Goal: Information Seeking & Learning: Check status

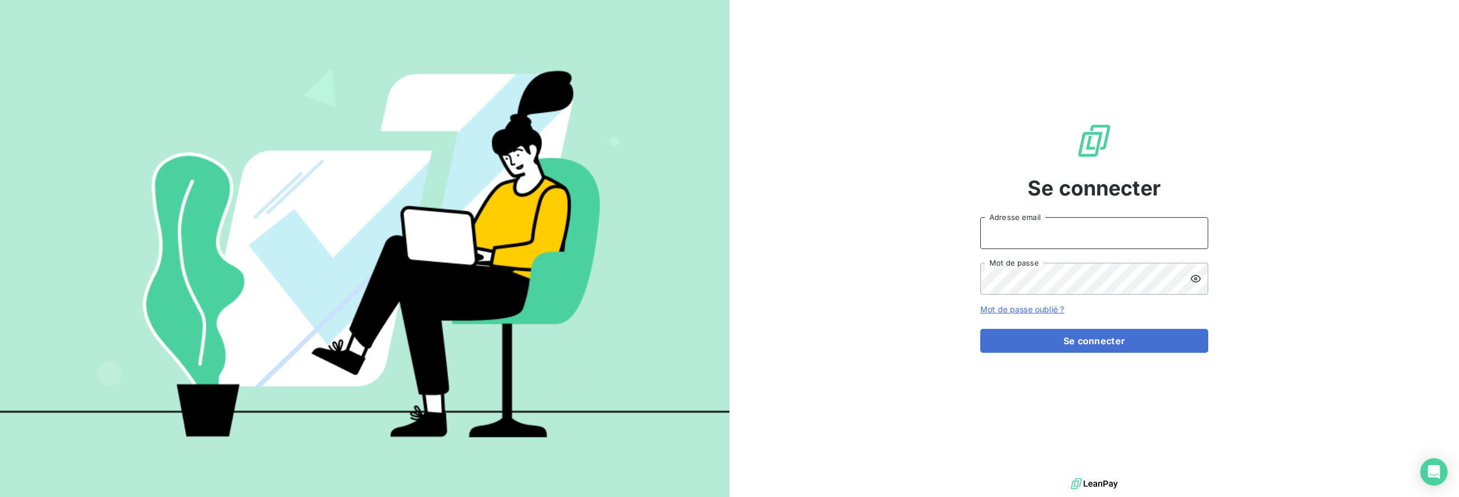
click at [1081, 232] on input "Adresse email" at bounding box center [1094, 233] width 228 height 32
type input "[EMAIL_ADDRESS][DOMAIN_NAME]"
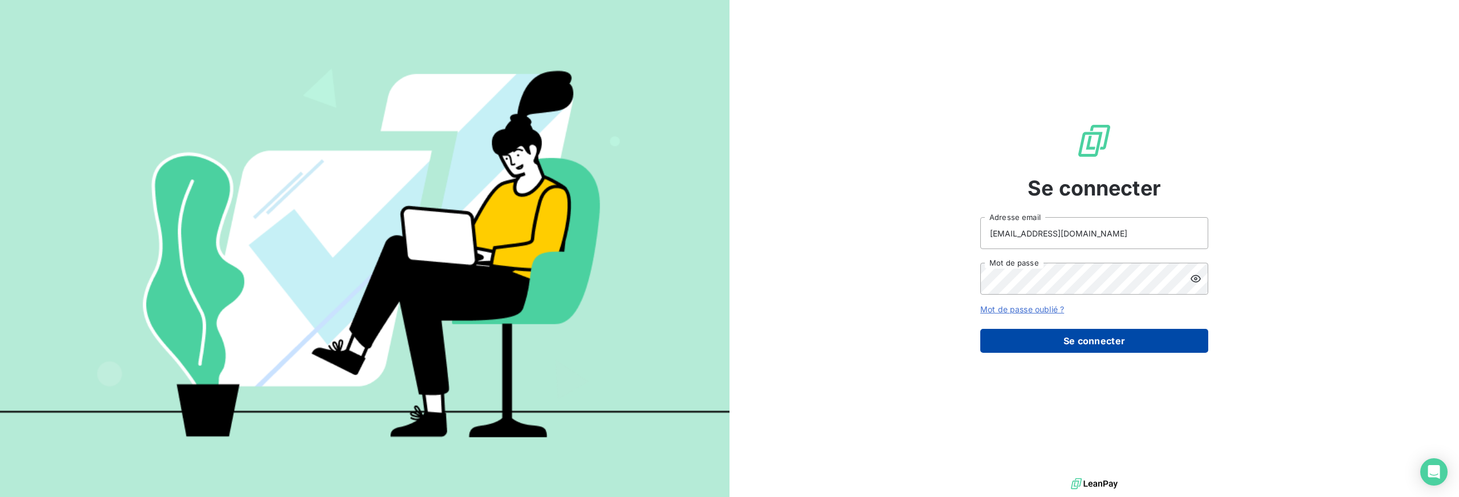
click at [1070, 350] on button "Se connecter" at bounding box center [1094, 341] width 228 height 24
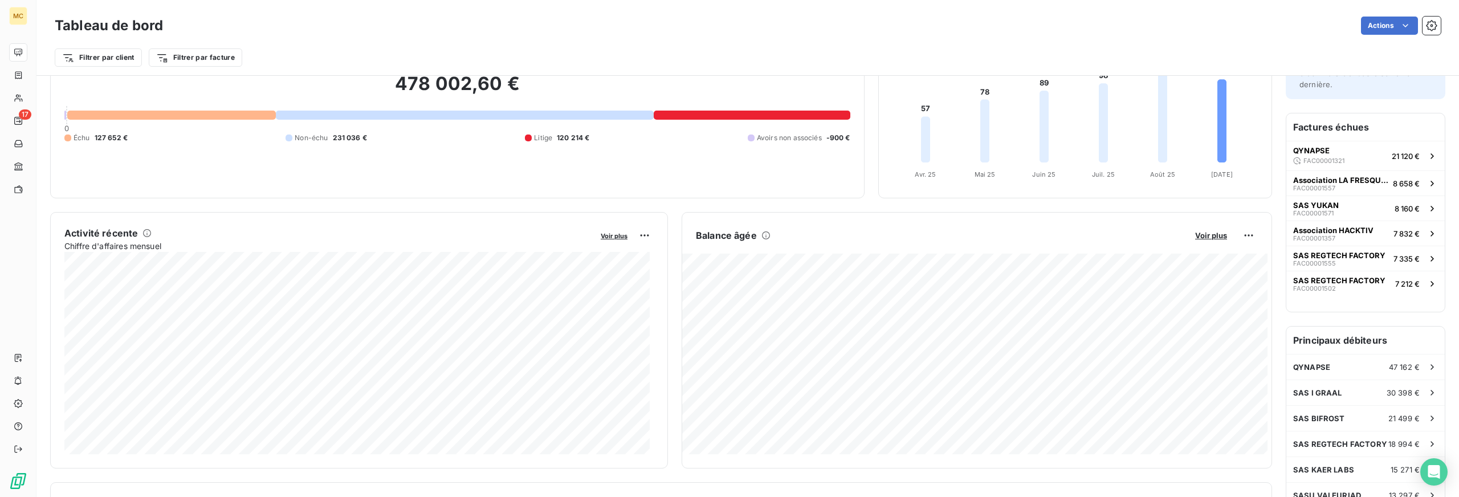
scroll to position [86, 0]
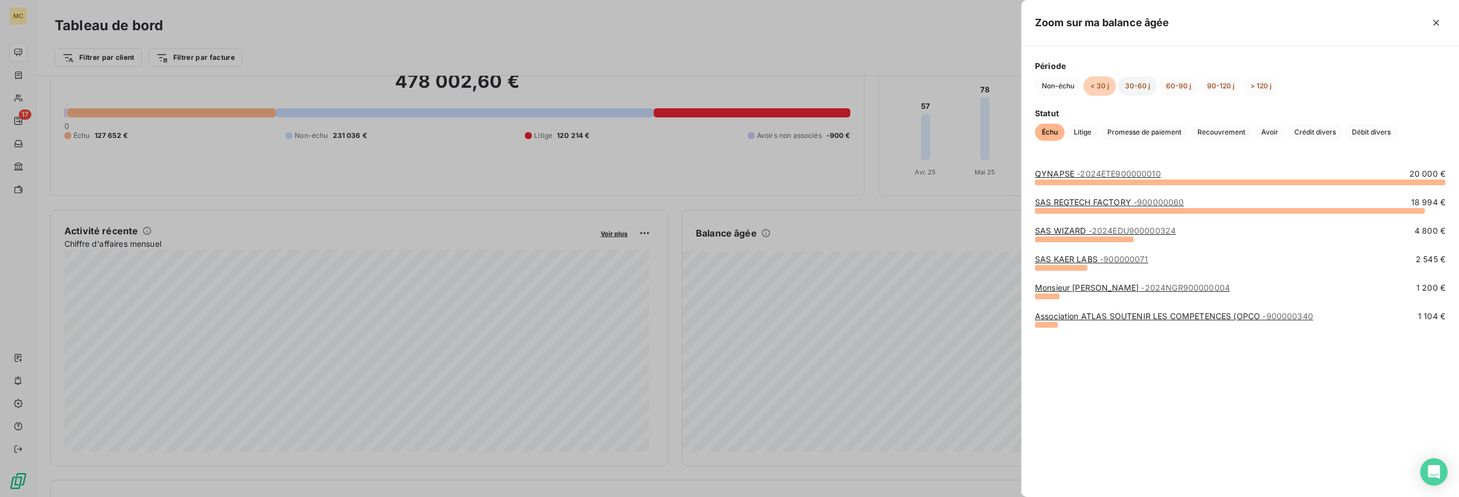
click at [1132, 84] on button "30-60 j" at bounding box center [1137, 85] width 39 height 19
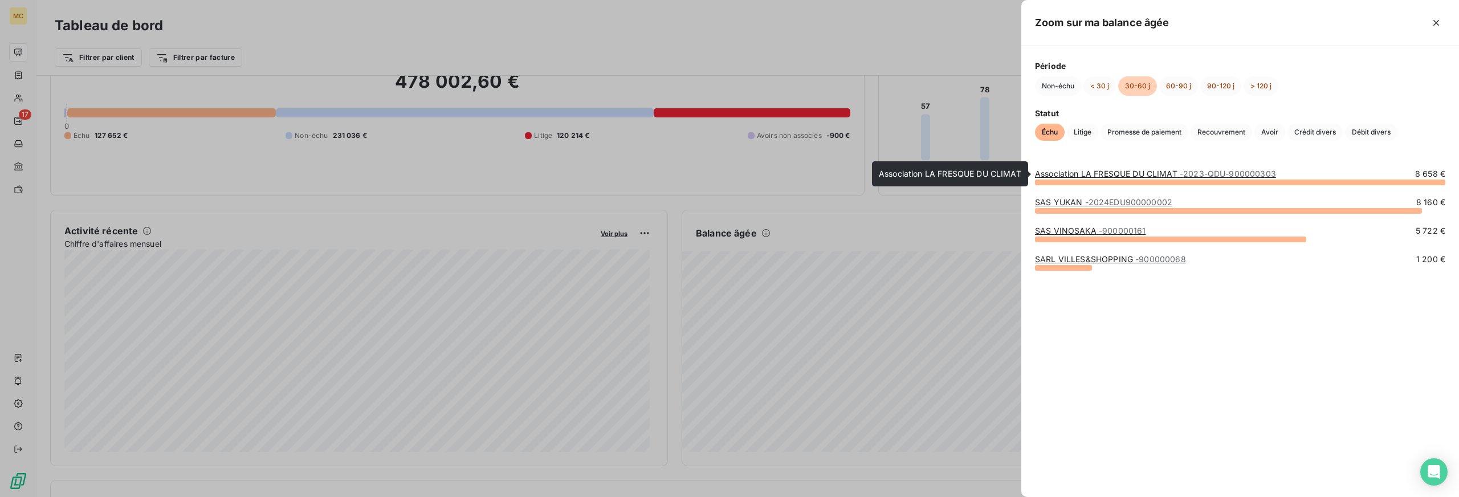
click at [1113, 170] on link "Association LA FRESQUE DU CLIMAT - 2023-QDU-900000303" at bounding box center [1155, 174] width 241 height 10
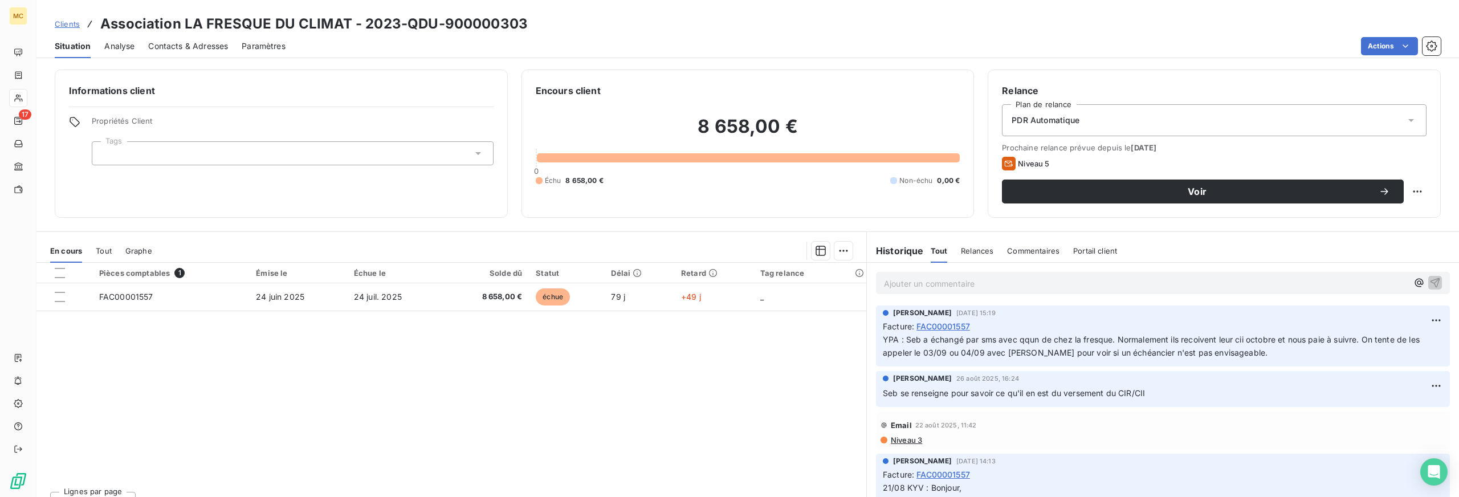
click at [187, 47] on span "Contacts & Adresses" at bounding box center [188, 45] width 80 height 11
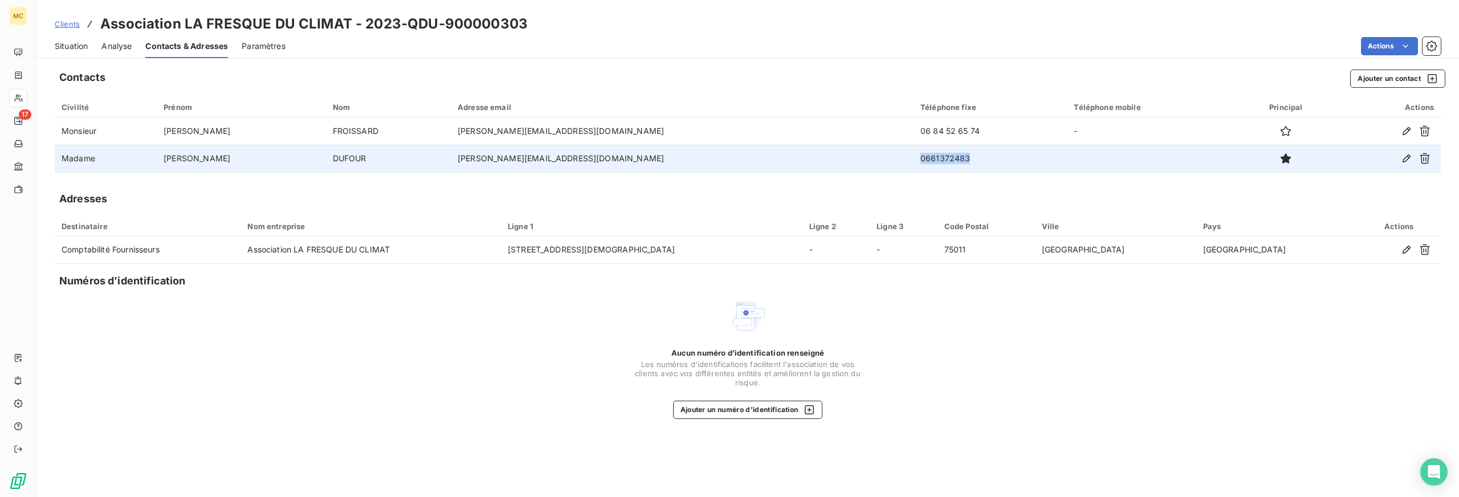
drag, startPoint x: 842, startPoint y: 159, endPoint x: 936, endPoint y: 160, distance: 93.5
click at [936, 160] on td "0661372483" at bounding box center [989, 158] width 153 height 27
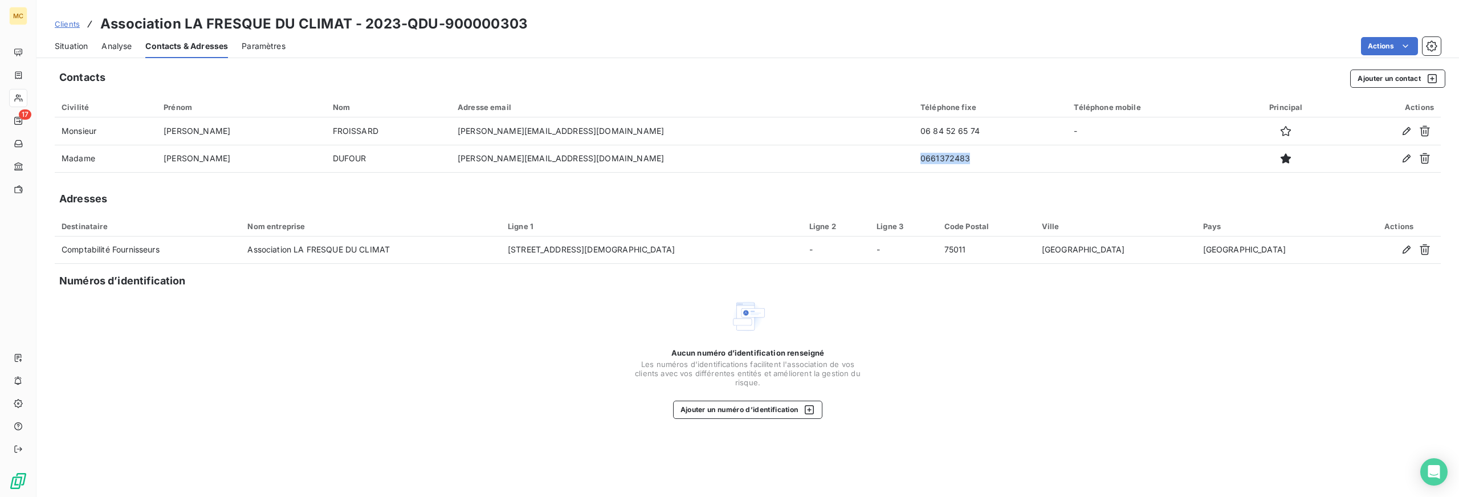
click at [68, 46] on span "Situation" at bounding box center [71, 45] width 33 height 11
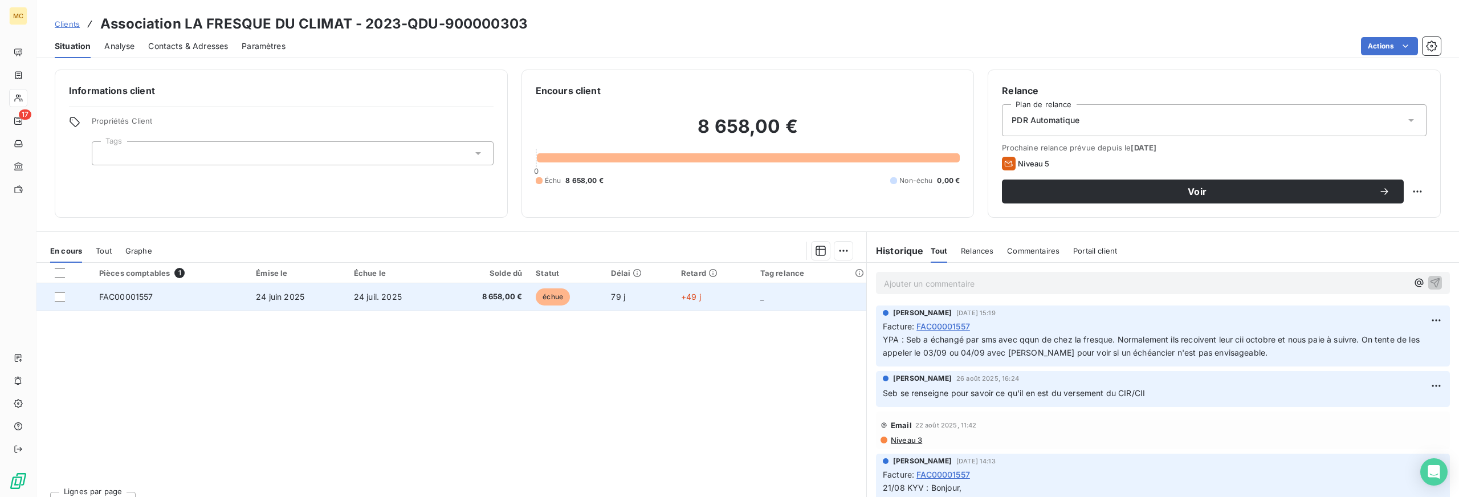
click at [170, 301] on td "FAC00001557" at bounding box center [170, 296] width 157 height 27
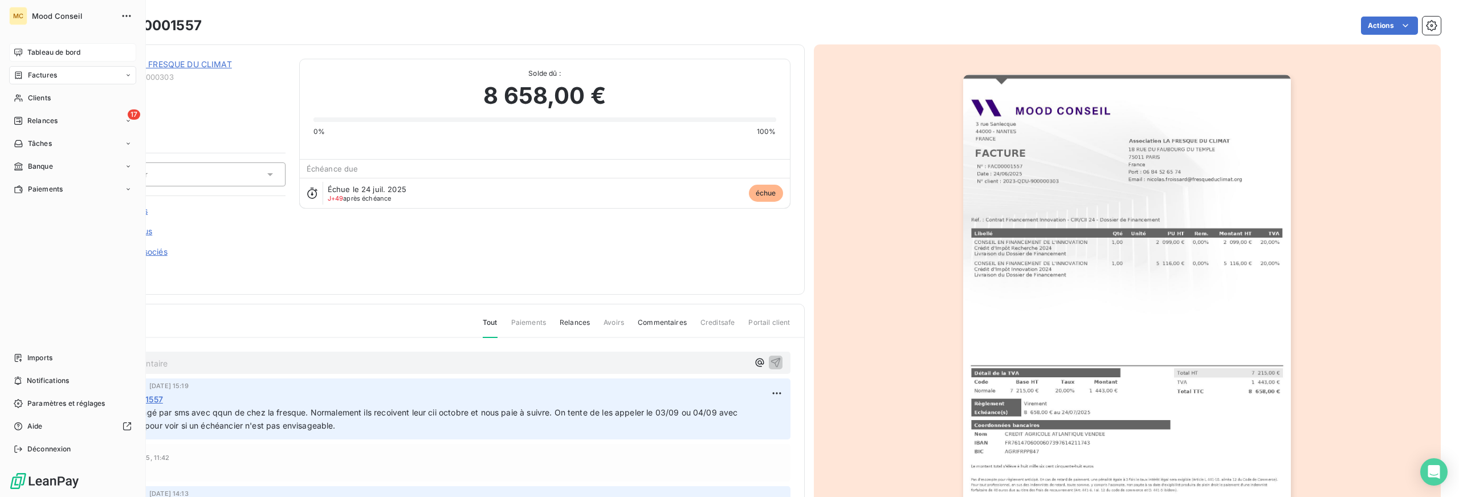
click at [51, 51] on span "Tableau de bord" at bounding box center [53, 52] width 53 height 10
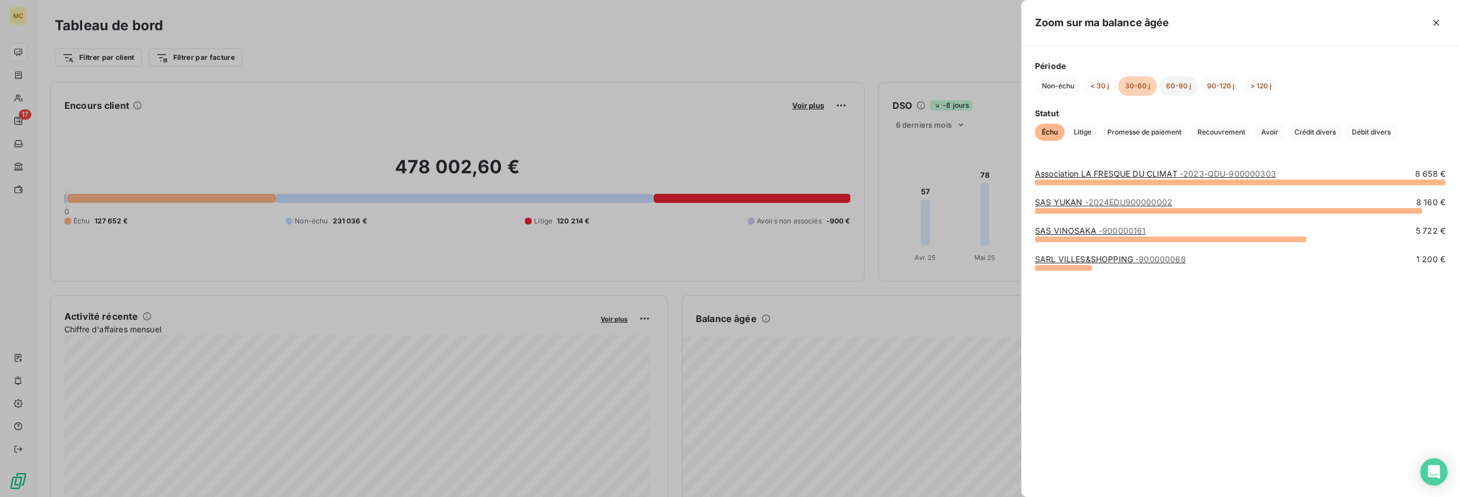
click at [1180, 85] on button "60-90 j" at bounding box center [1178, 85] width 39 height 19
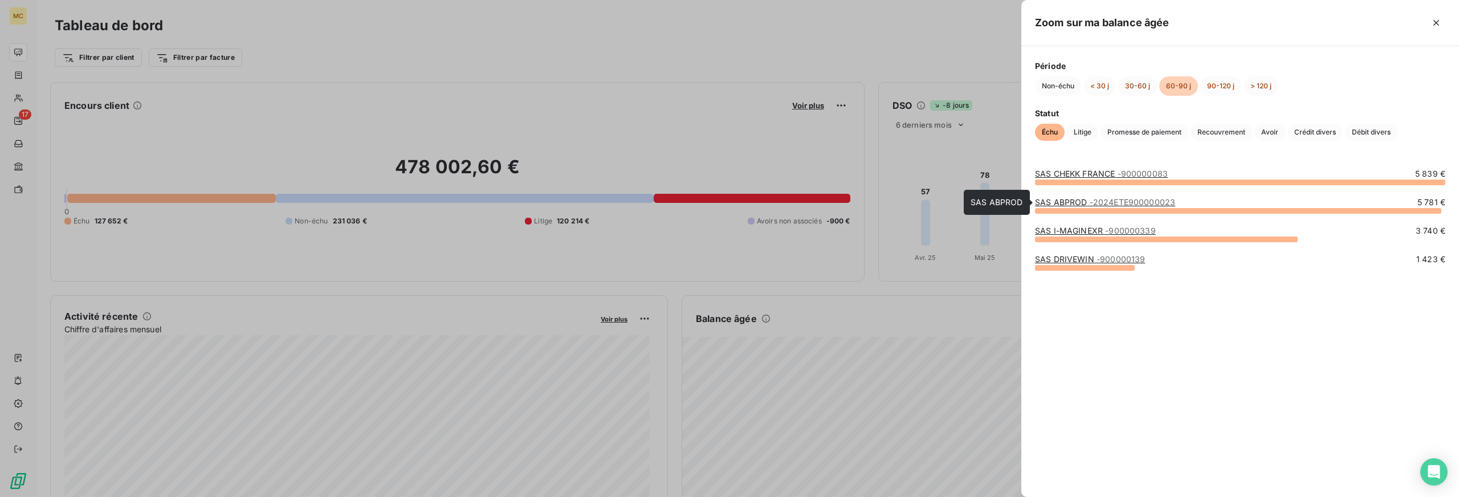
click at [1087, 202] on link "SAS ABPROD - 2024ETE900000023" at bounding box center [1105, 202] width 140 height 10
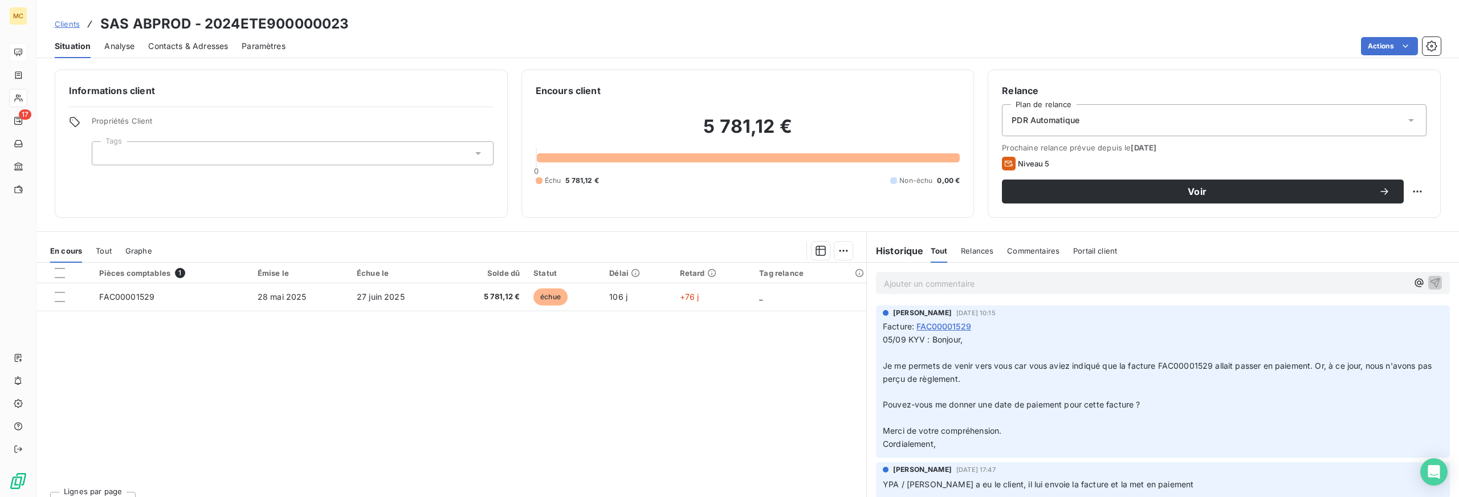
click at [188, 44] on span "Contacts & Adresses" at bounding box center [188, 45] width 80 height 11
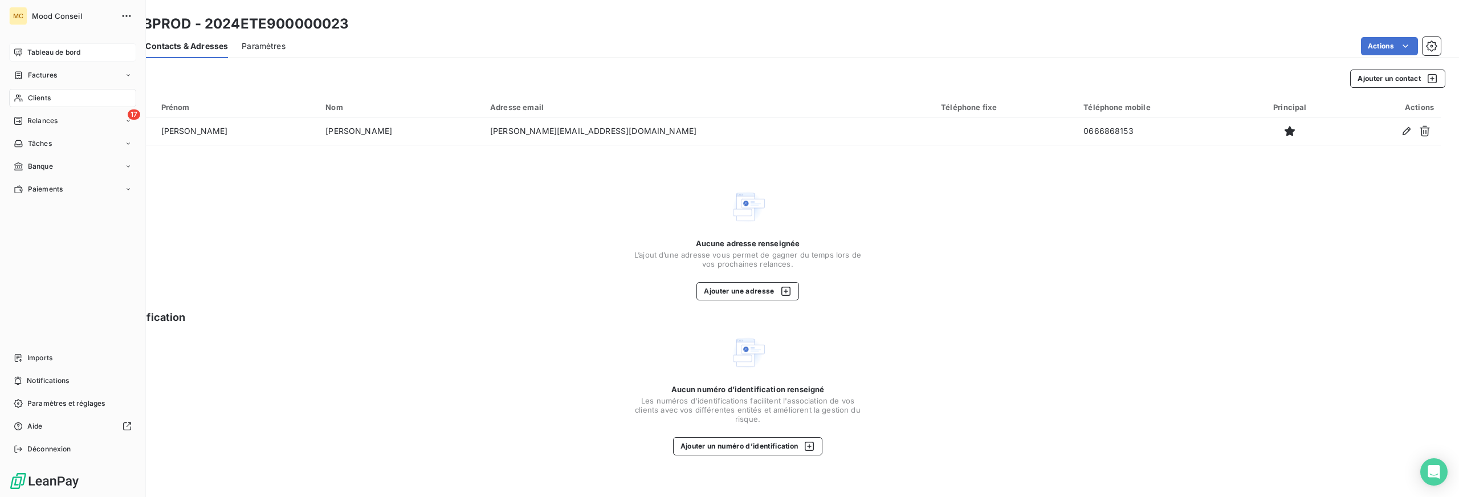
click at [23, 46] on div "Tableau de bord" at bounding box center [72, 52] width 127 height 18
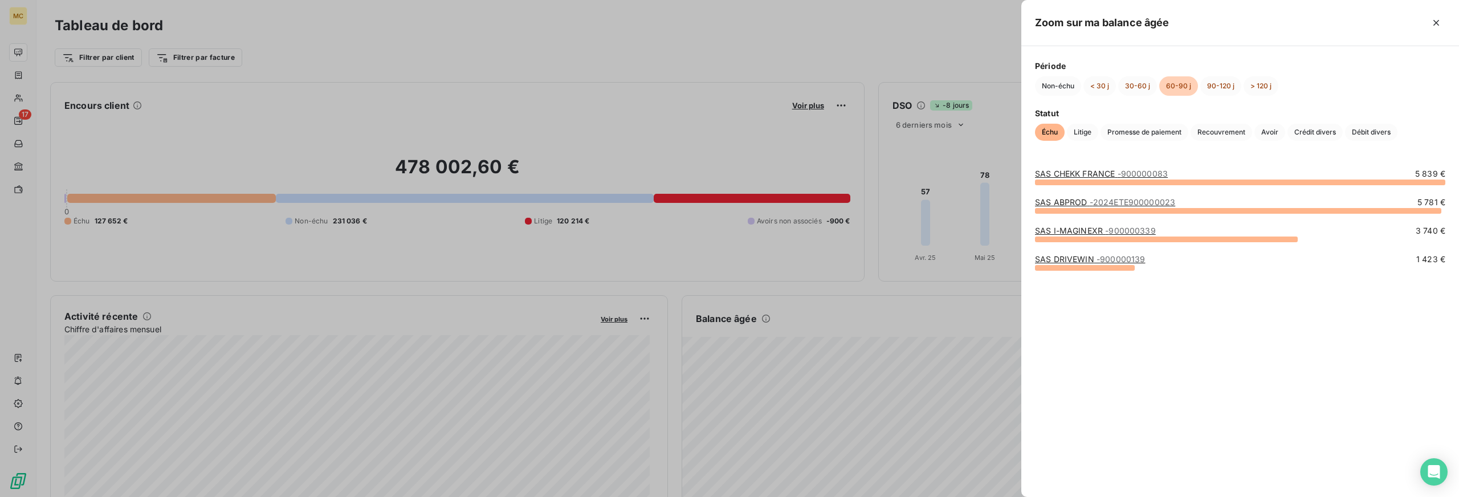
click at [1073, 230] on link "SAS I-MAGINEXR - 900000339" at bounding box center [1095, 231] width 121 height 10
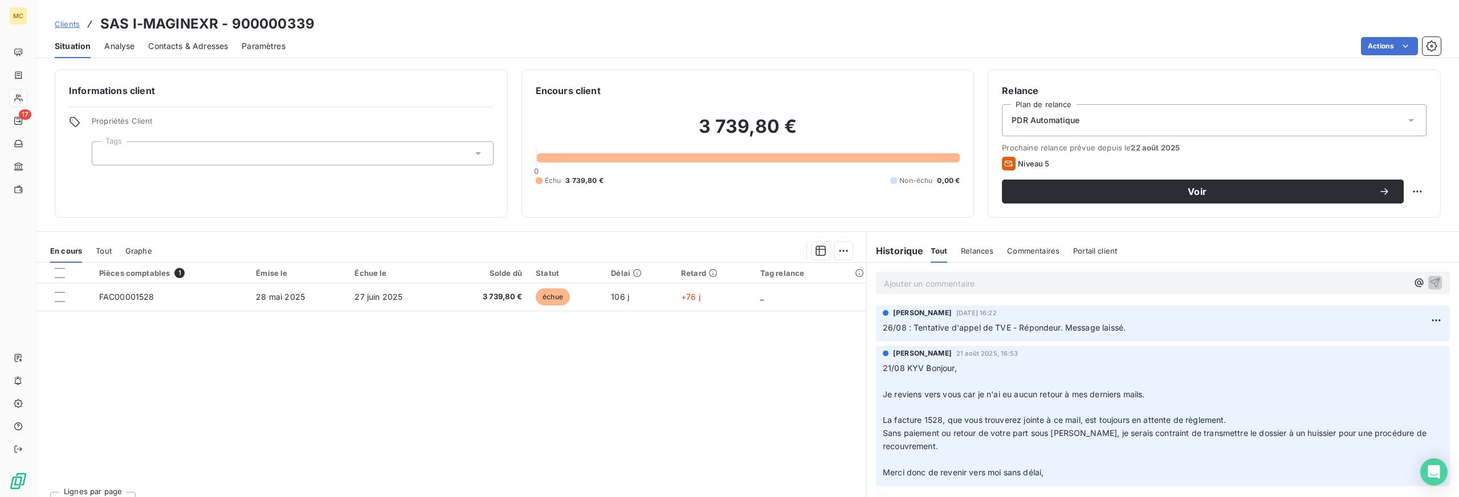
click at [186, 44] on span "Contacts & Adresses" at bounding box center [188, 45] width 80 height 11
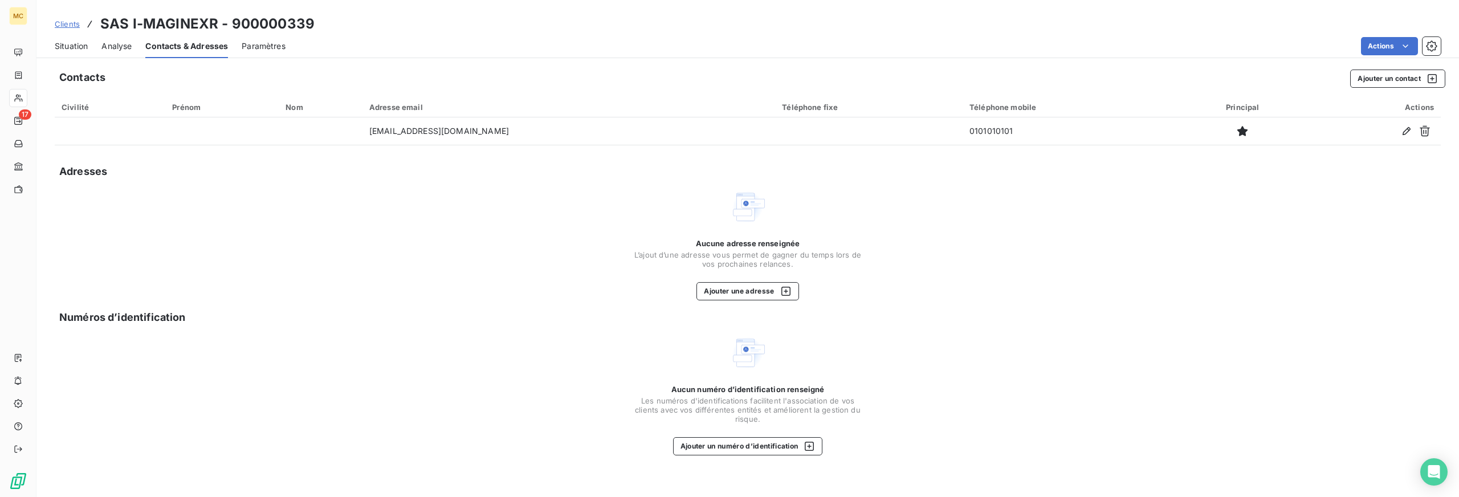
click at [76, 40] on span "Situation" at bounding box center [71, 45] width 33 height 11
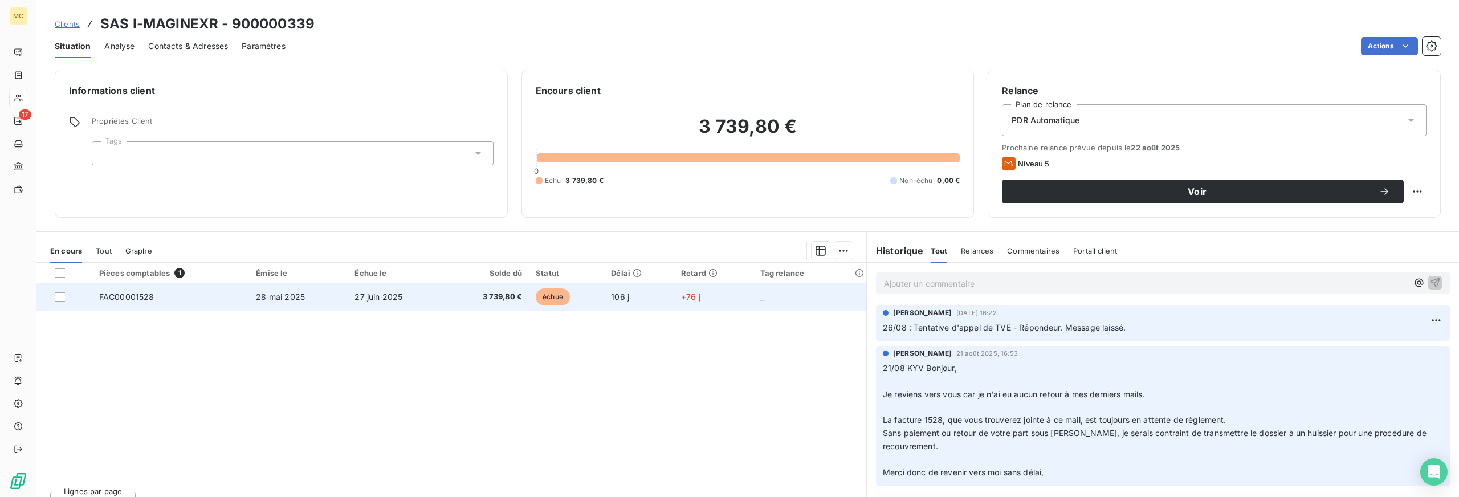
click at [467, 292] on span "3 739,80 €" at bounding box center [487, 296] width 71 height 11
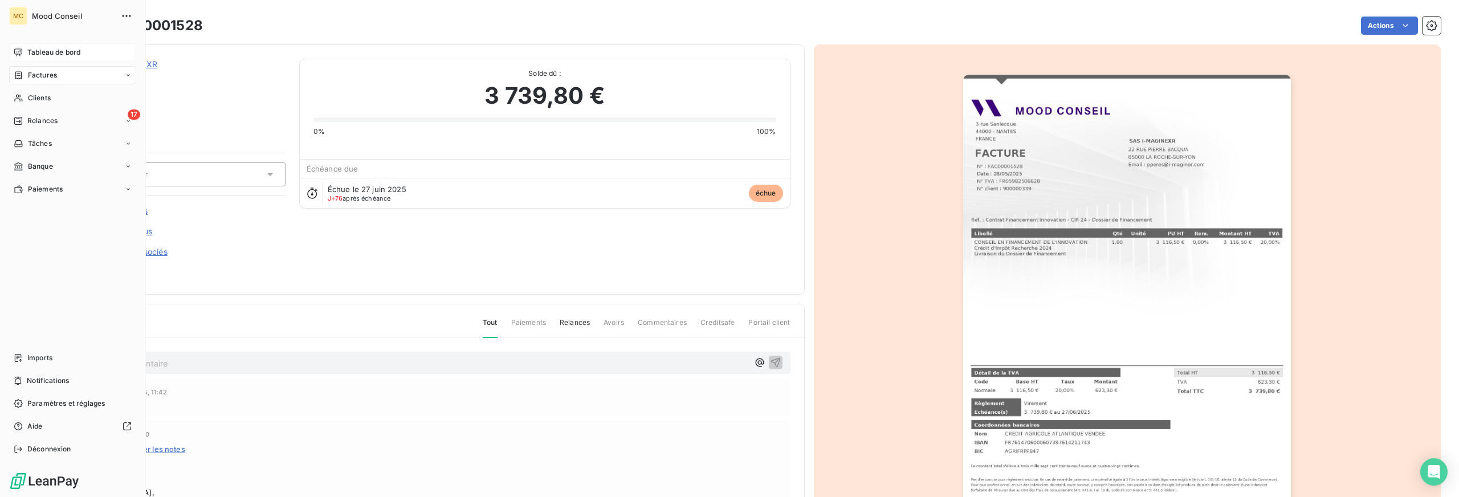
click at [74, 48] on span "Tableau de bord" at bounding box center [53, 52] width 53 height 10
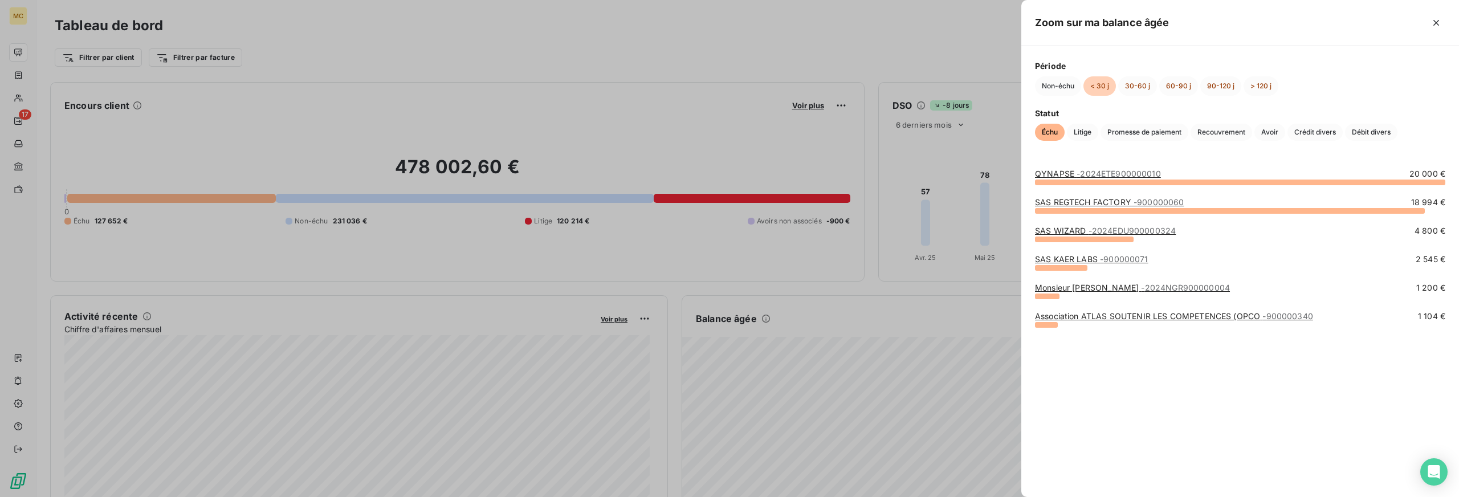
click at [832, 355] on div at bounding box center [729, 248] width 1459 height 497
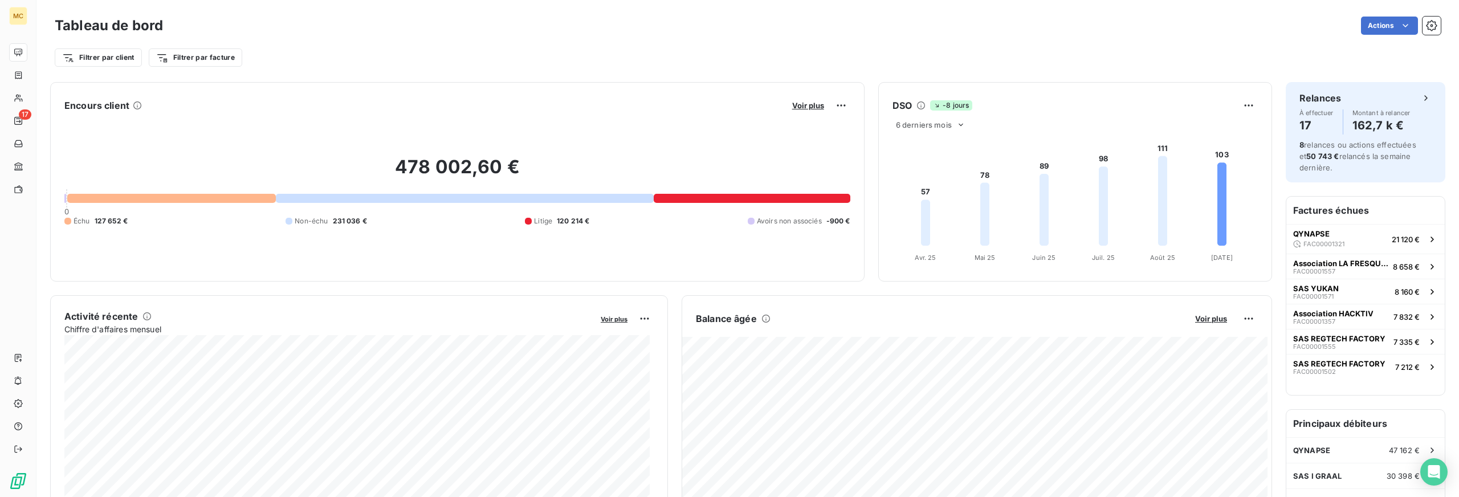
click at [832, 350] on div at bounding box center [729, 248] width 1459 height 497
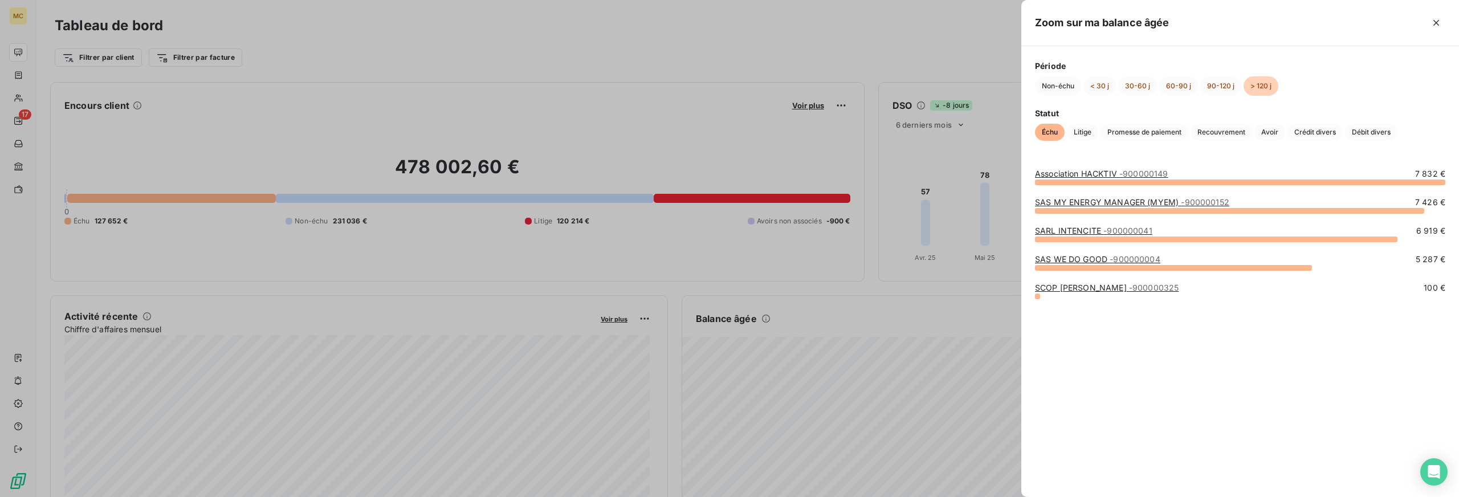
click at [814, 374] on div at bounding box center [729, 248] width 1459 height 497
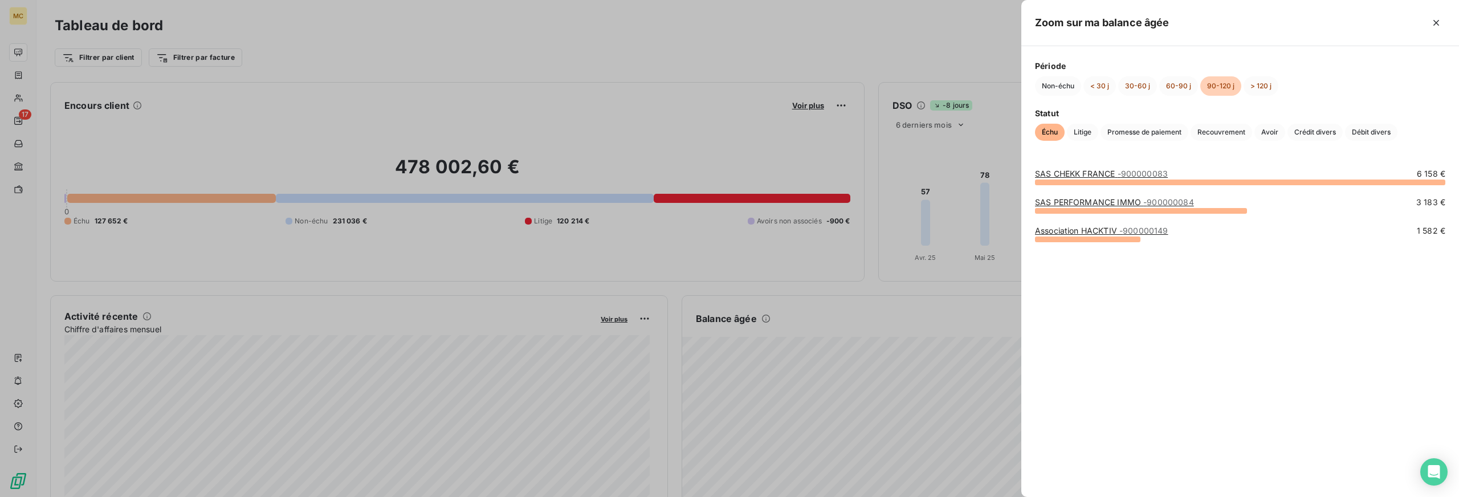
click at [939, 348] on div at bounding box center [729, 248] width 1459 height 497
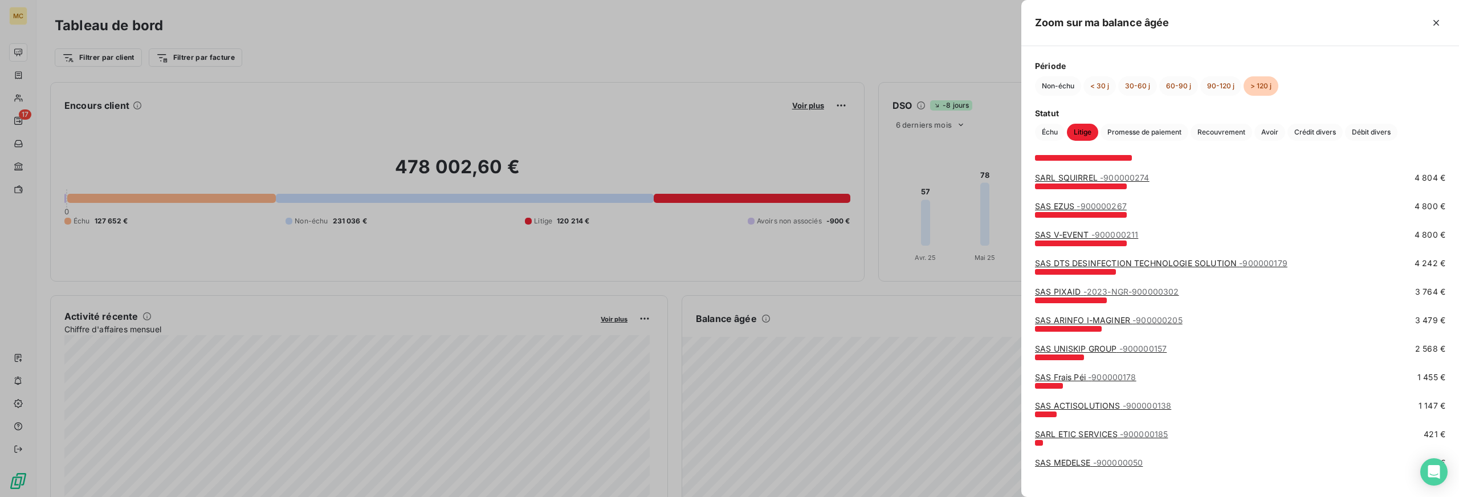
scroll to position [183, 0]
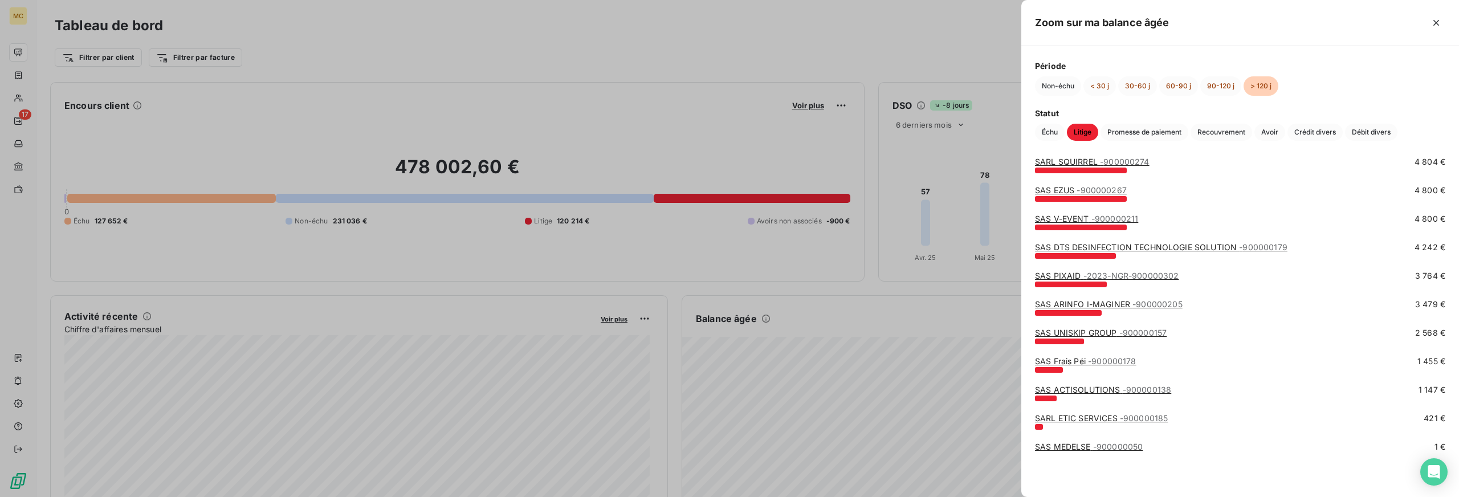
click at [278, 73] on div at bounding box center [729, 248] width 1459 height 497
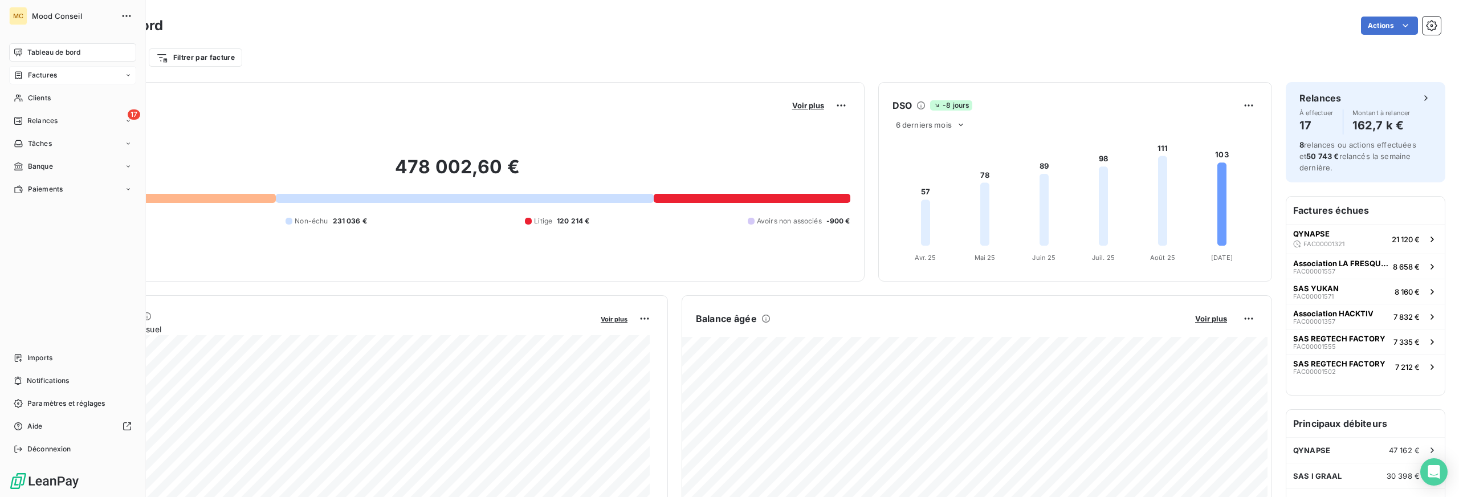
click at [36, 73] on span "Factures" at bounding box center [42, 75] width 29 height 10
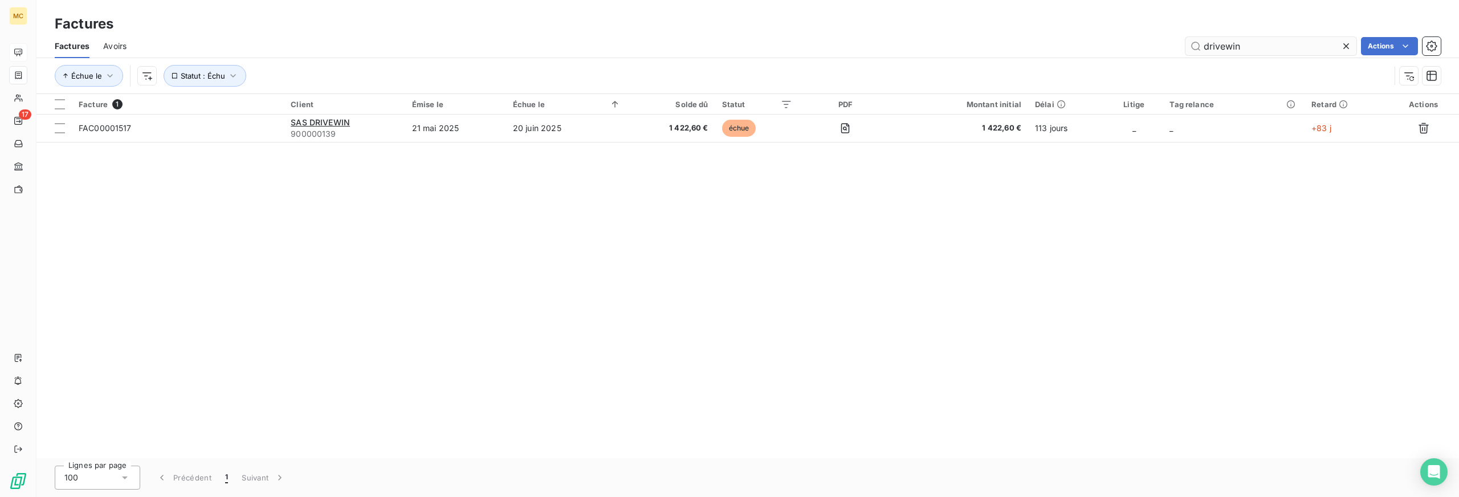
click at [1217, 45] on input "drivewin" at bounding box center [1270, 46] width 171 height 18
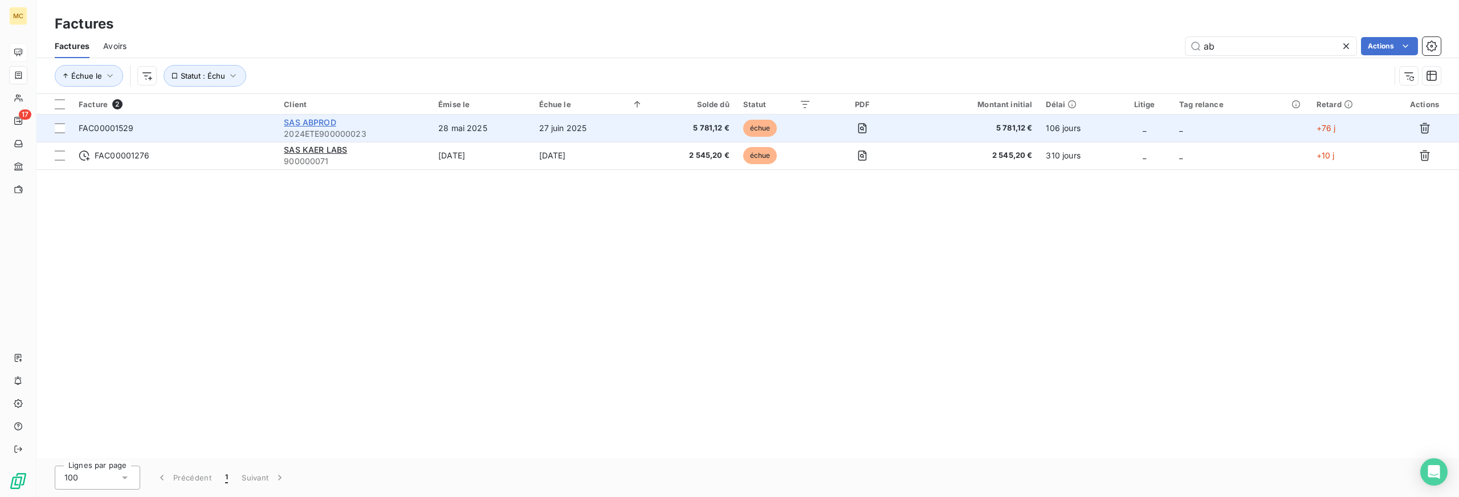
type input "ab"
click at [310, 117] on span "SAS ABPROD" at bounding box center [310, 122] width 52 height 10
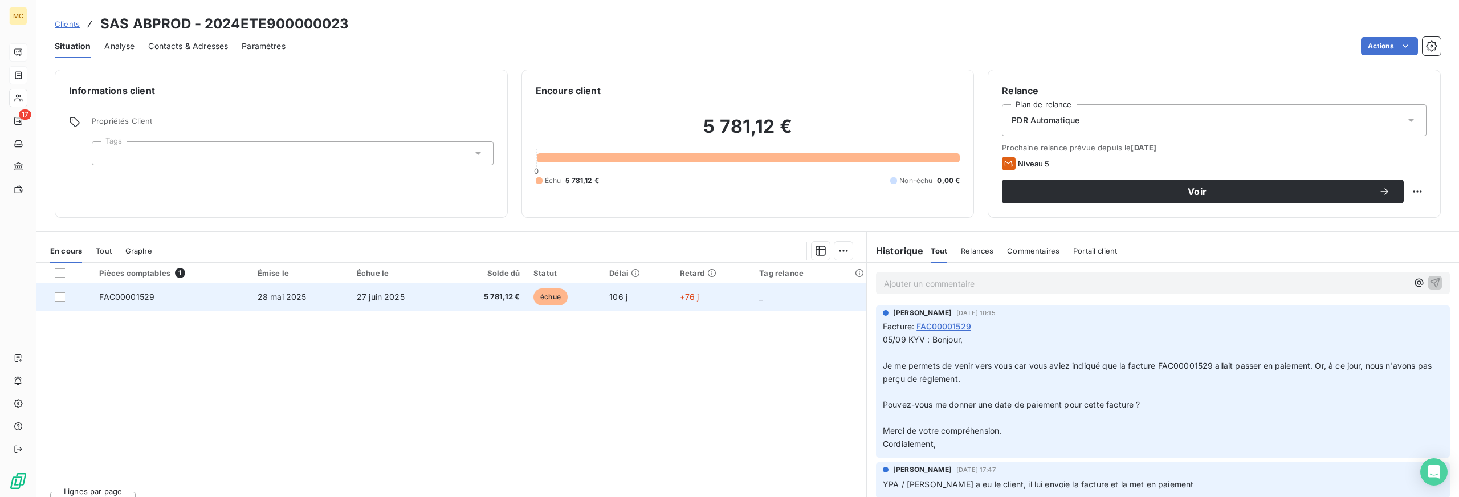
click at [462, 299] on span "5 781,12 €" at bounding box center [487, 296] width 66 height 11
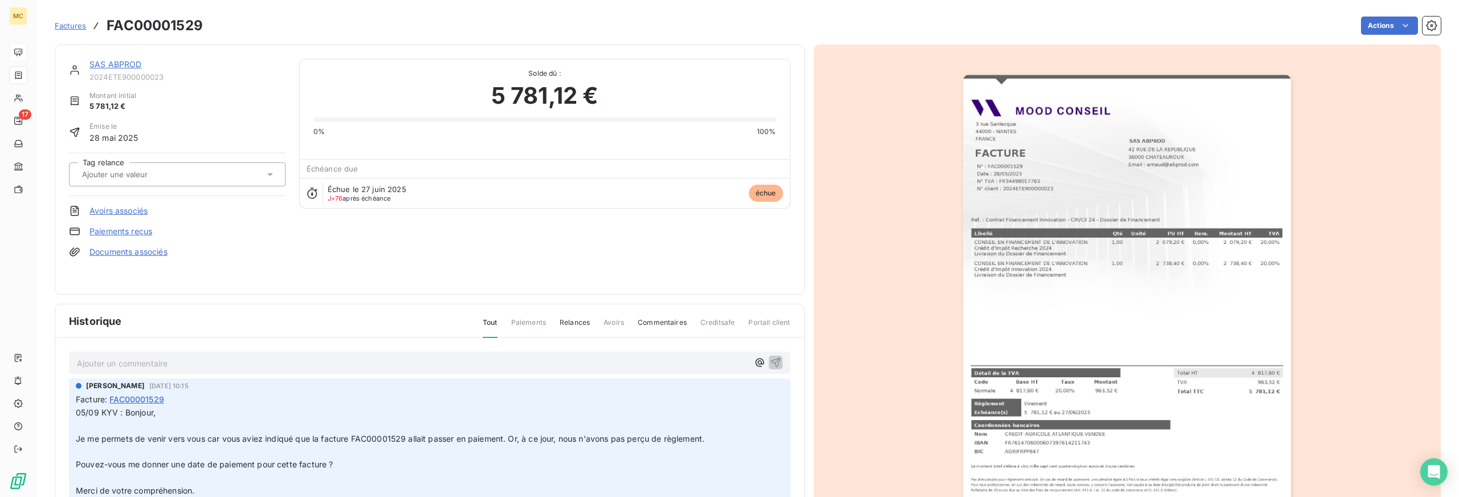
click at [1140, 262] on img "button" at bounding box center [1127, 307] width 328 height 464
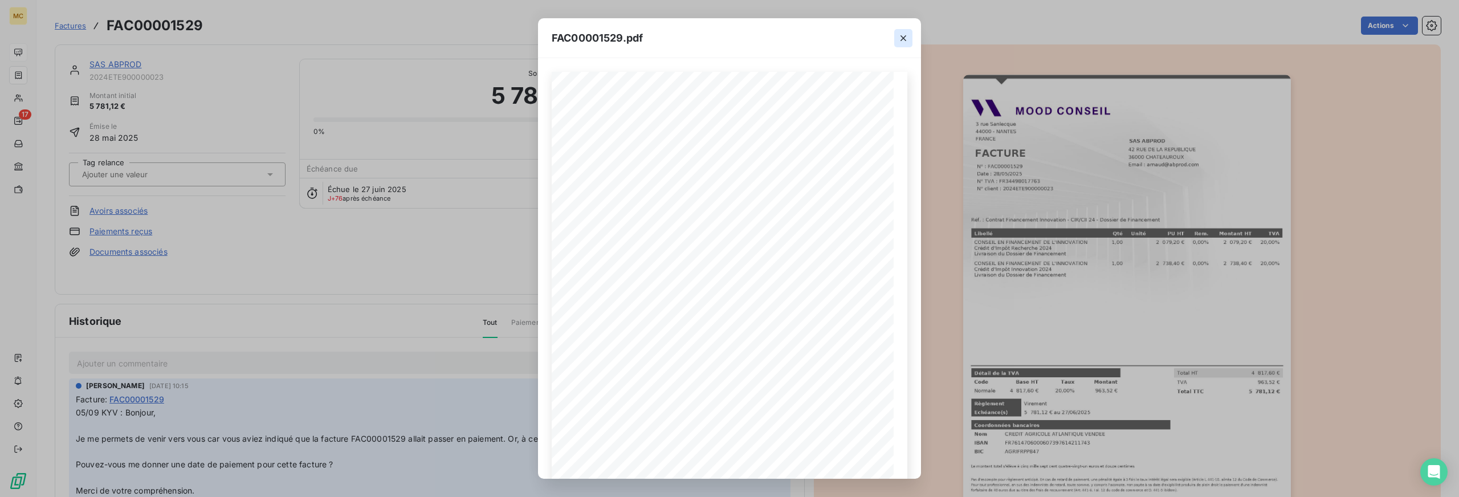
click at [906, 34] on icon "button" at bounding box center [903, 37] width 11 height 11
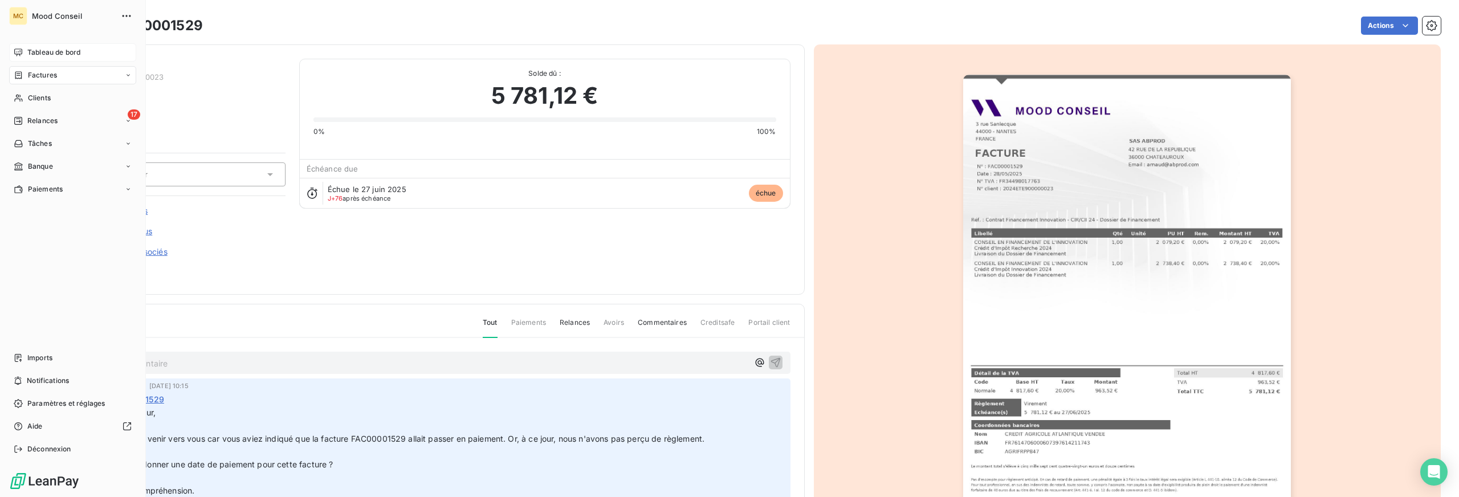
click at [39, 74] on span "Factures" at bounding box center [42, 75] width 29 height 10
click at [47, 48] on span "Tableau de bord" at bounding box center [53, 52] width 53 height 10
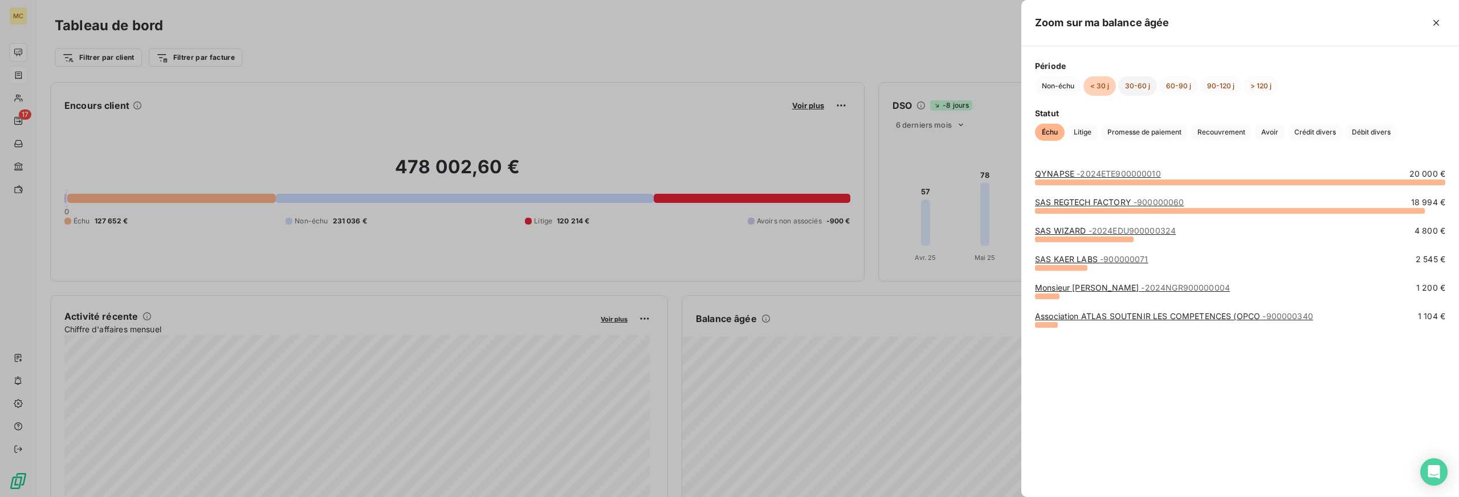
click at [1137, 84] on button "30-60 j" at bounding box center [1137, 85] width 39 height 19
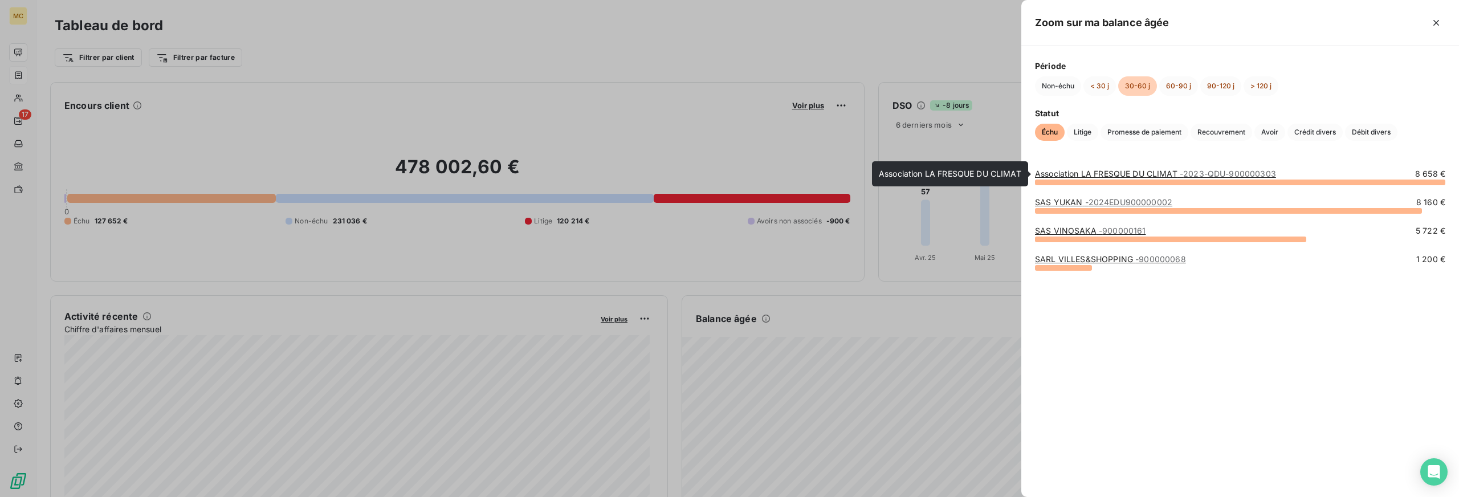
click at [1123, 171] on link "Association LA FRESQUE DU CLIMAT - 2023-QDU-900000303" at bounding box center [1155, 174] width 241 height 10
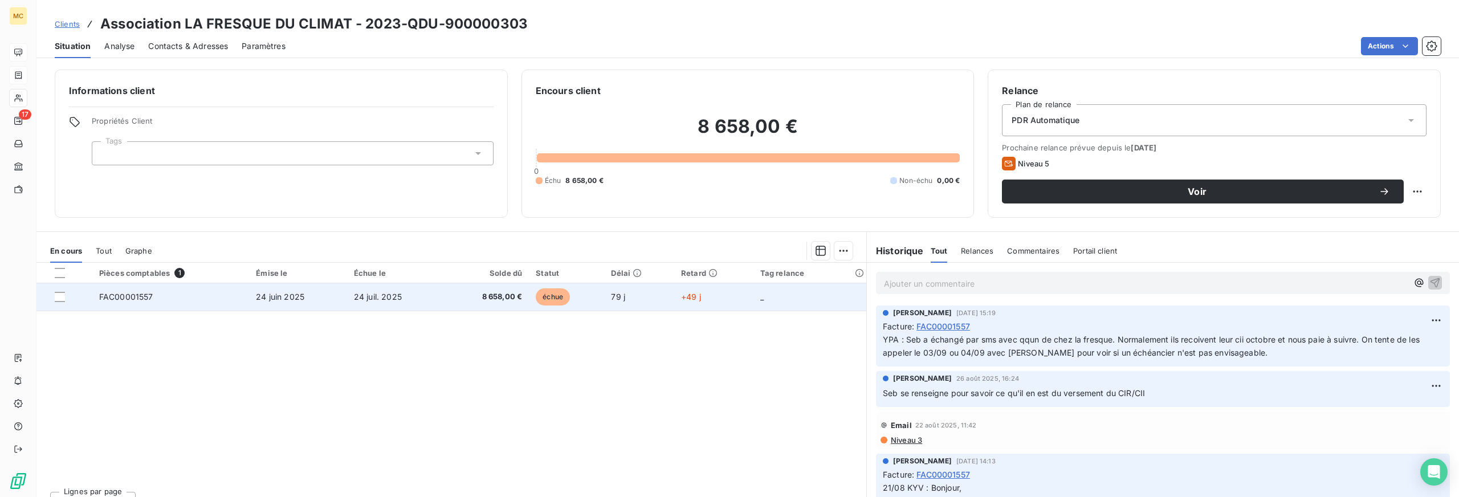
click at [435, 291] on td "24 juil. 2025" at bounding box center [395, 296] width 97 height 27
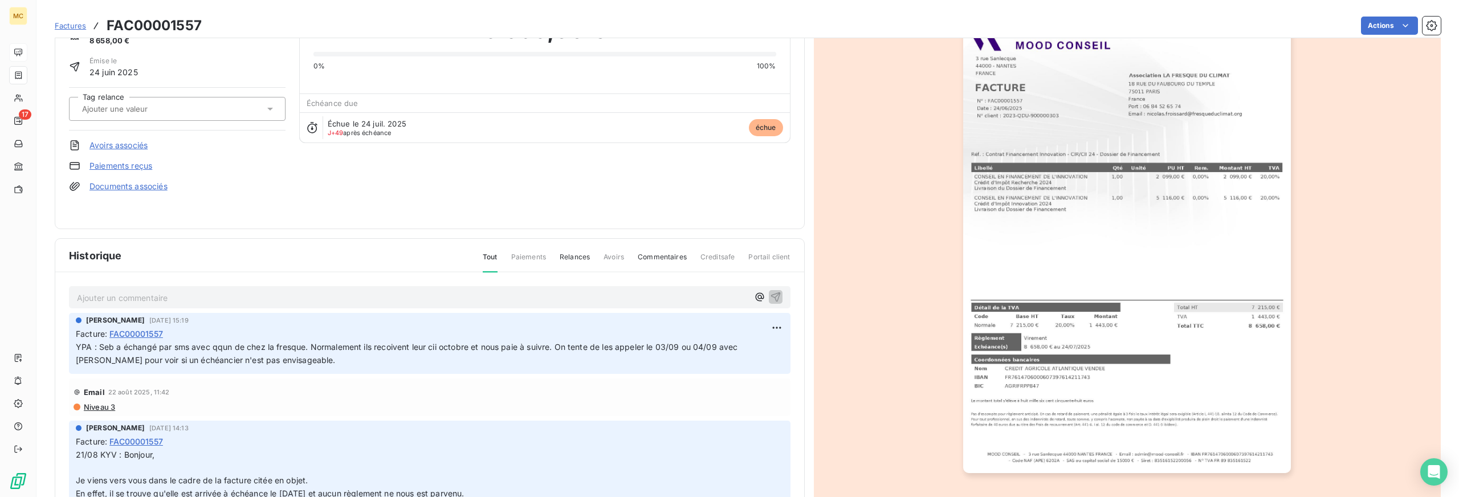
scroll to position [58, 0]
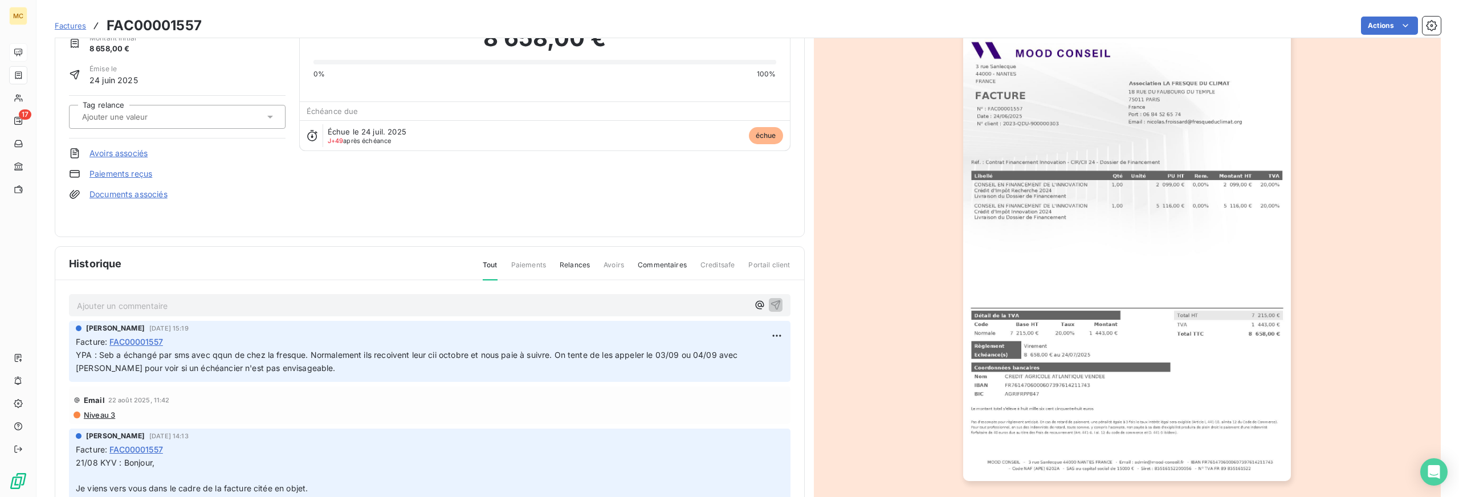
drag, startPoint x: 439, startPoint y: 195, endPoint x: 427, endPoint y: 185, distance: 15.8
click at [441, 195] on div "Association LA FRESQUE DU CLIMAT 2023-QDU-900000303 Montant initial 8 658,00 € …" at bounding box center [429, 112] width 721 height 222
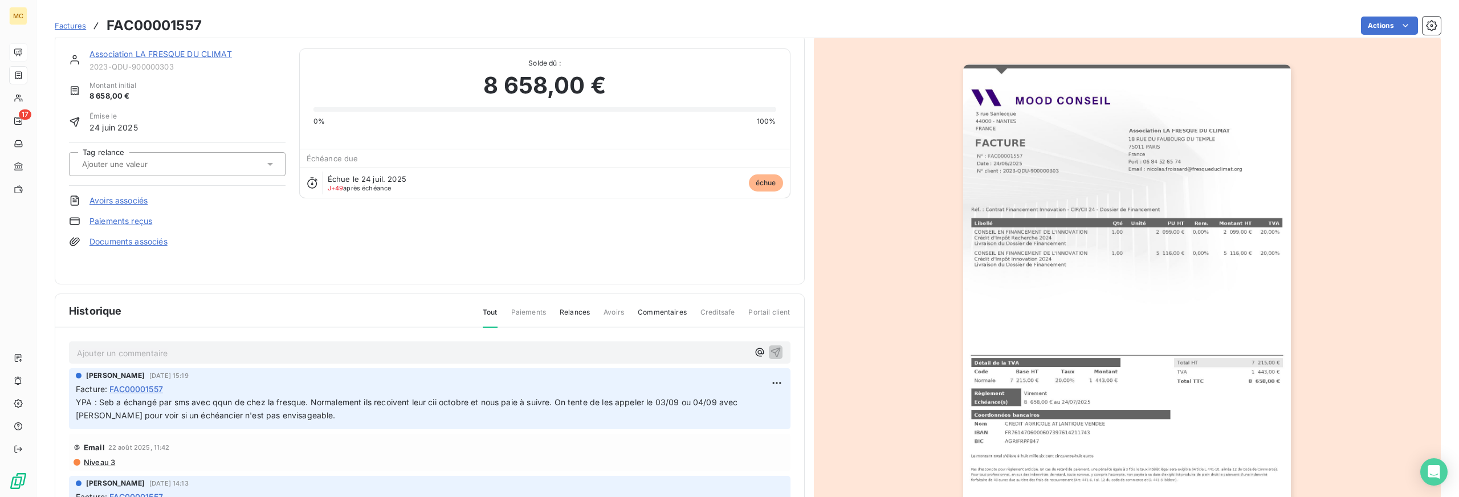
scroll to position [0, 0]
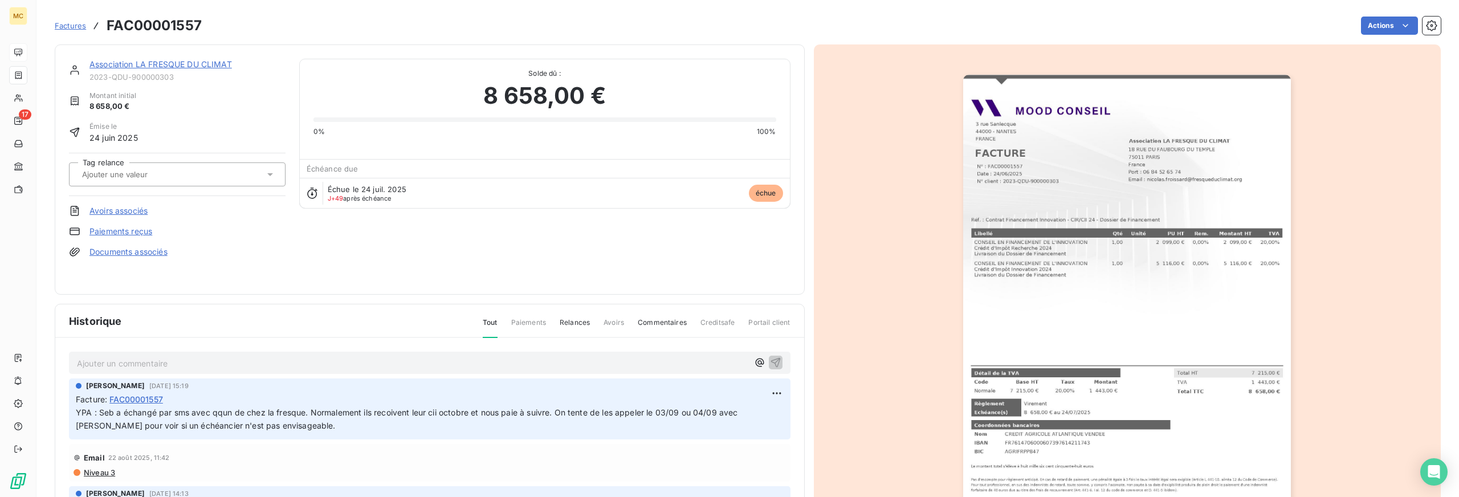
click at [1094, 259] on img "button" at bounding box center [1127, 307] width 328 height 464
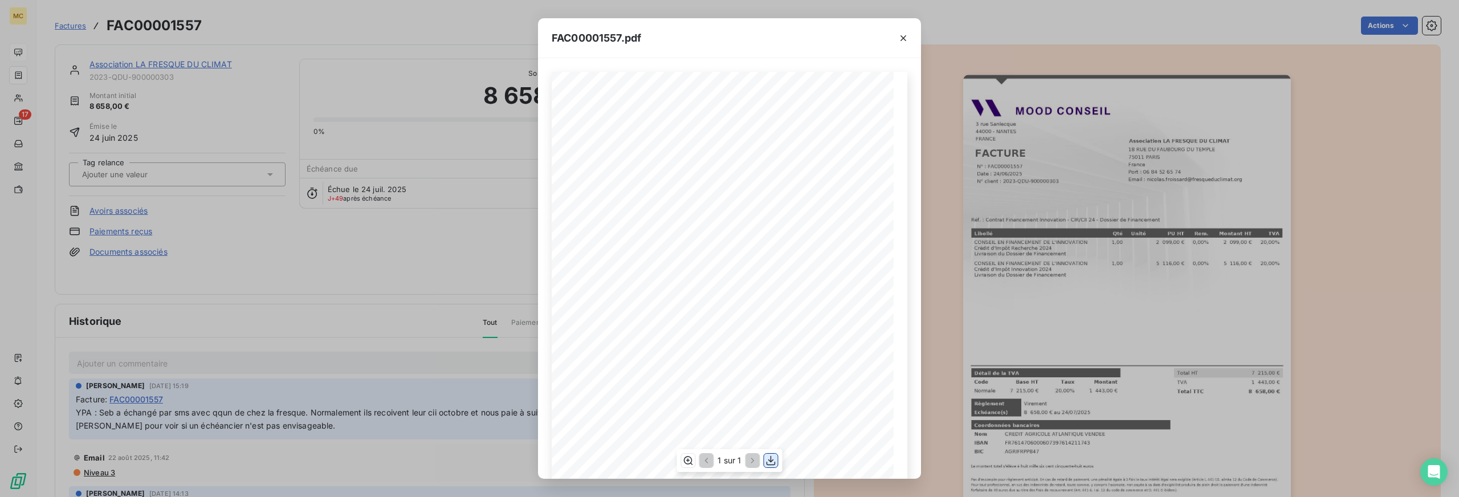
click at [775, 458] on icon "button" at bounding box center [770, 460] width 11 height 11
click at [982, 58] on div "FAC00001557.pdf MOOD CONSEIL - [STREET_ADDRESS] - Email : [EMAIL_ADDRESS][DOMAI…" at bounding box center [729, 248] width 1459 height 497
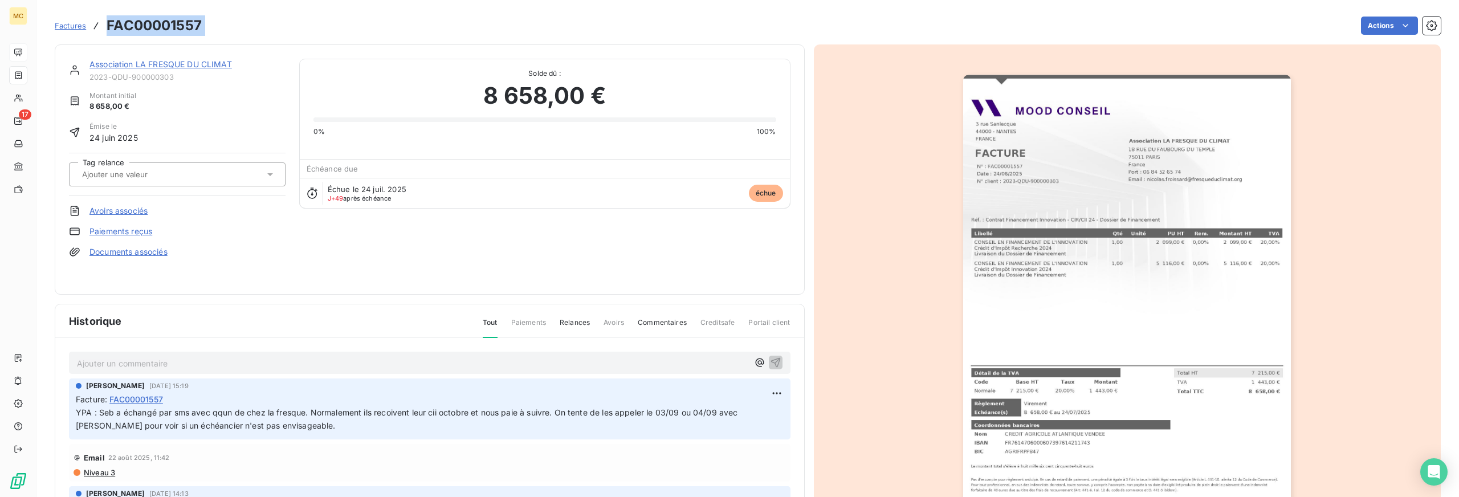
drag, startPoint x: 107, startPoint y: 23, endPoint x: 209, endPoint y: 23, distance: 102.0
click at [209, 23] on div "Factures FAC00001557 Actions" at bounding box center [748, 26] width 1386 height 24
copy section "FAC00001557 Actions"
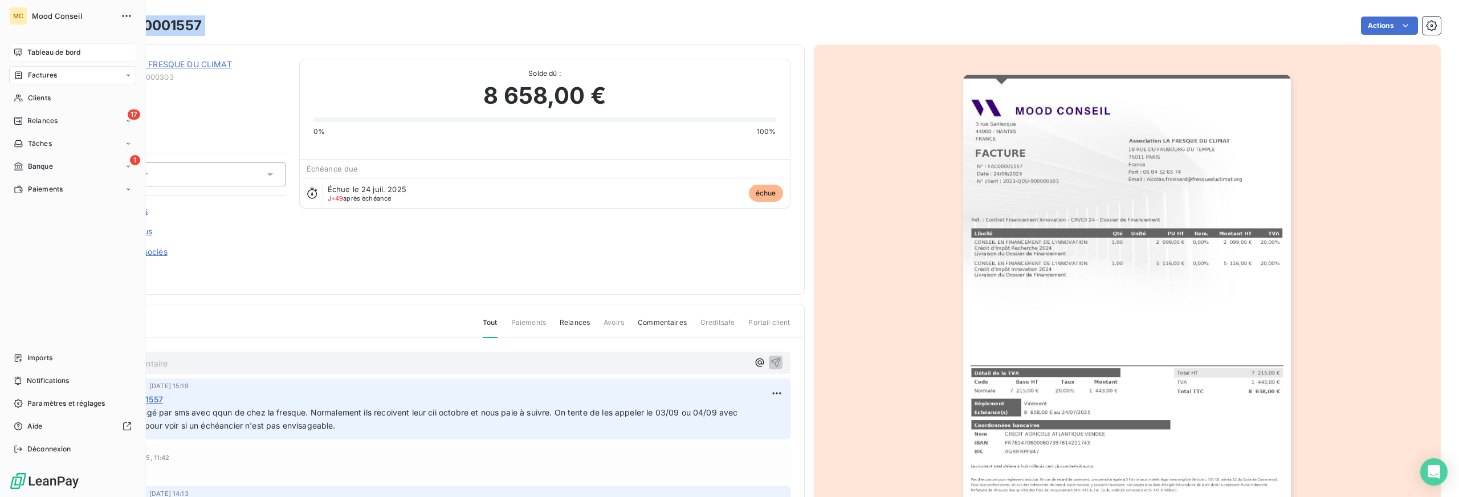
click at [44, 52] on span "Tableau de bord" at bounding box center [53, 52] width 53 height 10
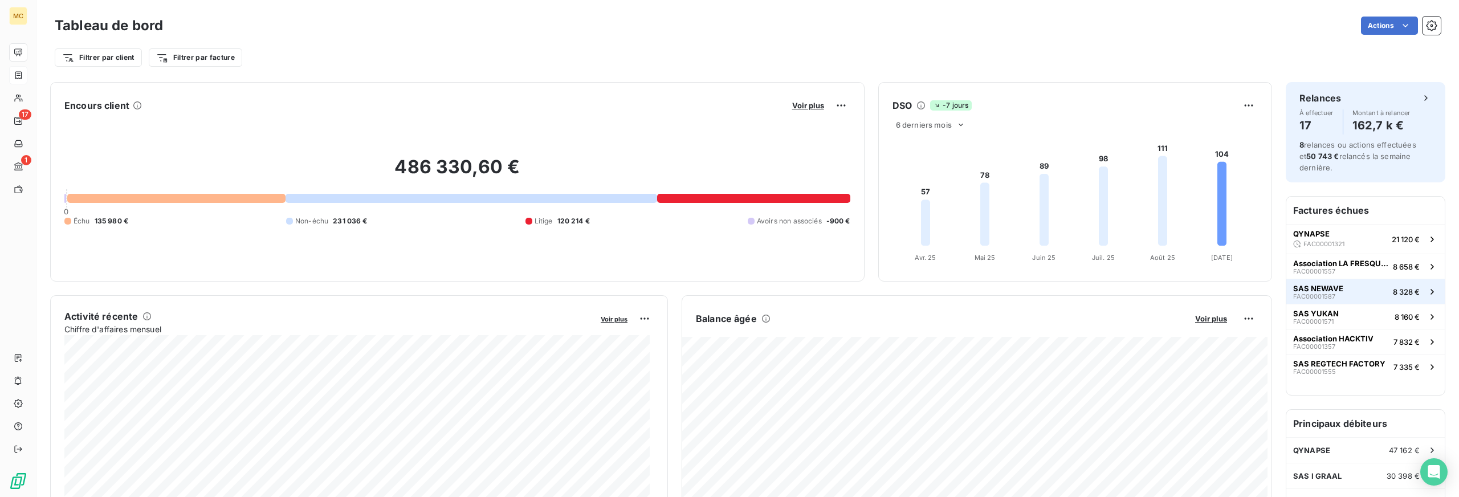
click at [1349, 289] on button "SAS NEWAVE FAC00001587 8 328 €" at bounding box center [1365, 291] width 158 height 25
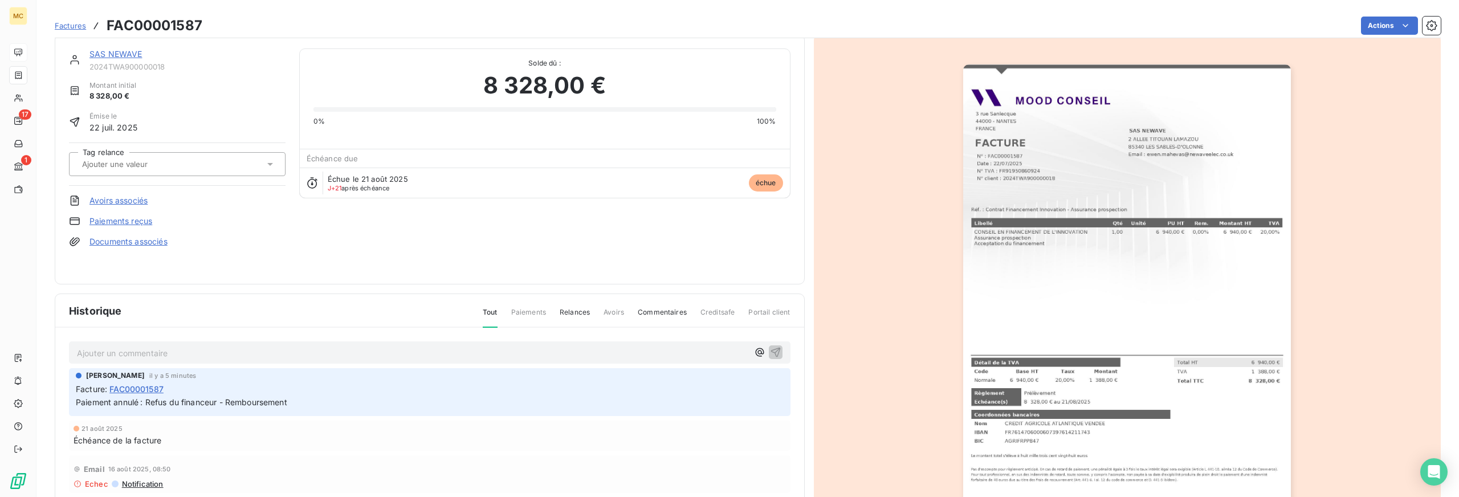
scroll to position [91, 0]
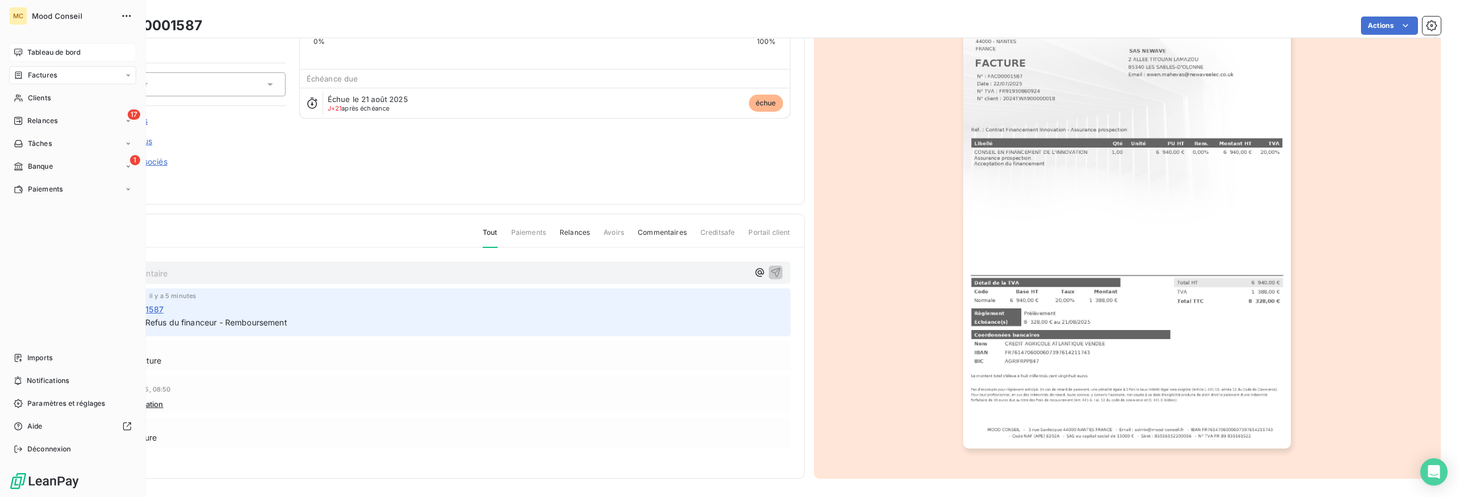
click at [32, 52] on span "Tableau de bord" at bounding box center [53, 52] width 53 height 10
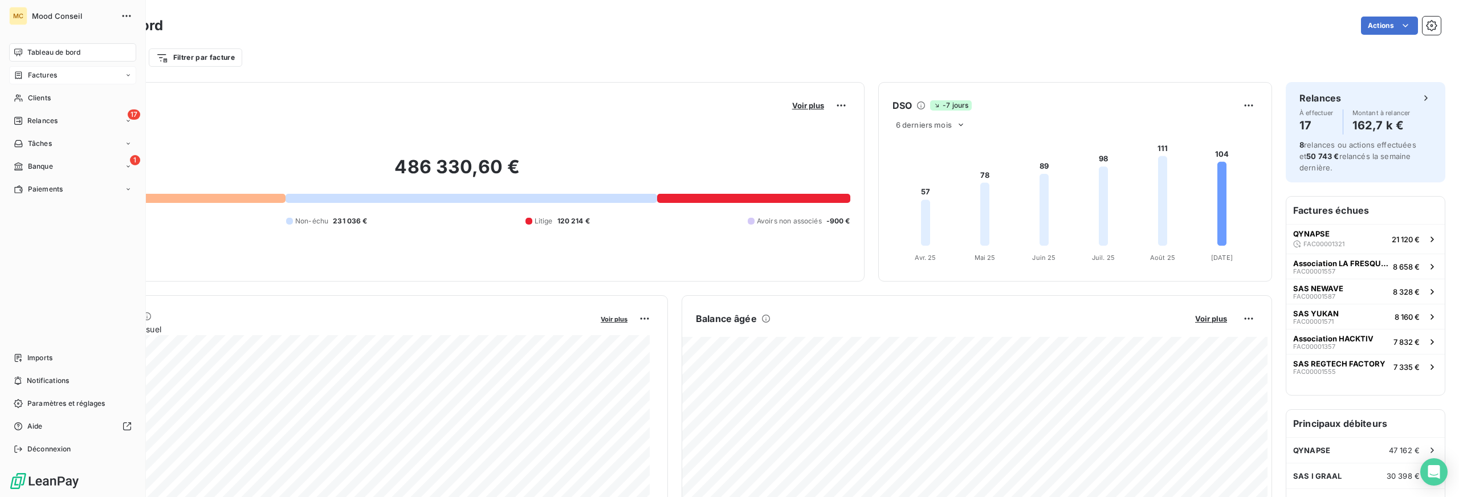
click at [32, 74] on span "Factures" at bounding box center [42, 75] width 29 height 10
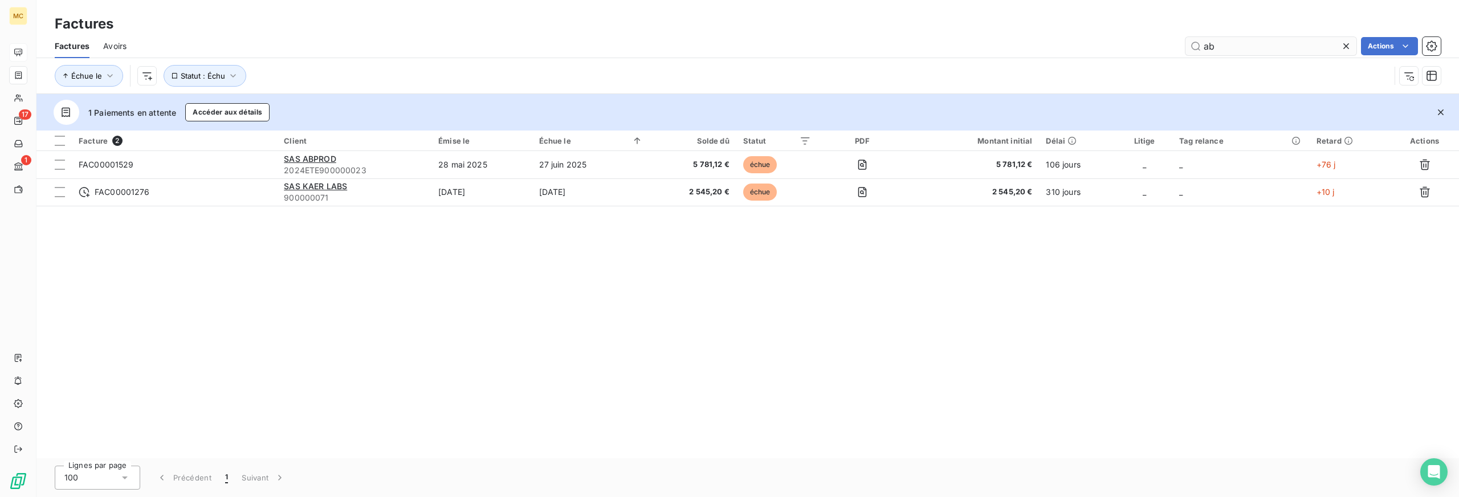
drag, startPoint x: 1206, startPoint y: 49, endPoint x: 1227, endPoint y: 47, distance: 21.2
click at [1227, 47] on input "ab" at bounding box center [1270, 46] width 171 height 18
drag, startPoint x: 1224, startPoint y: 46, endPoint x: 1189, endPoint y: 46, distance: 34.2
click at [1189, 46] on input "ab" at bounding box center [1270, 46] width 171 height 18
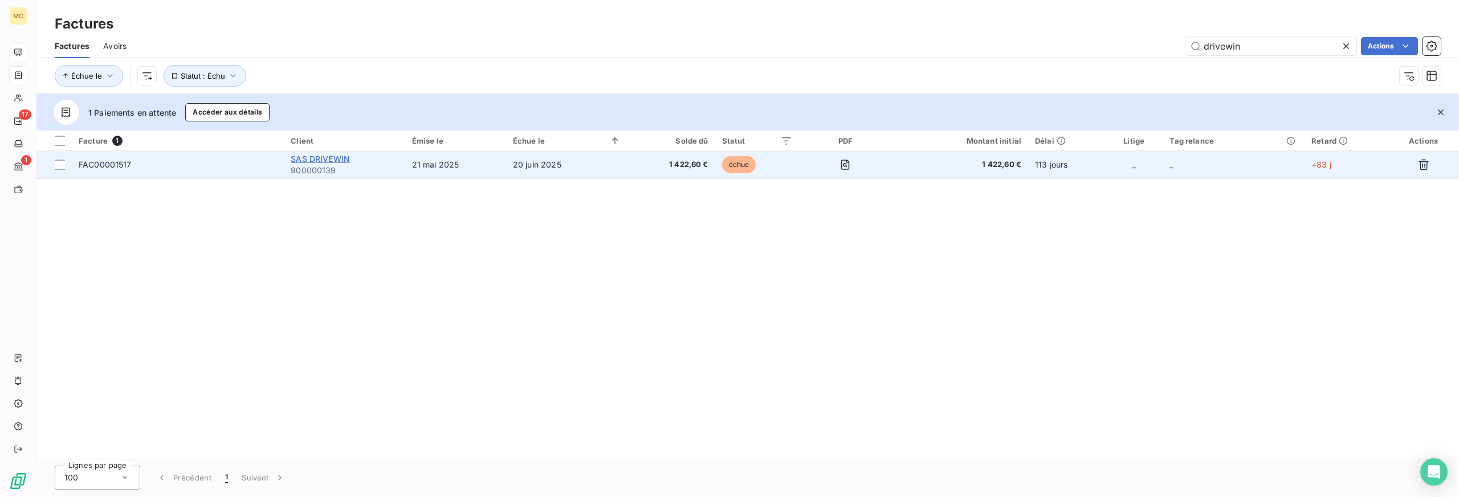
type input "drivewin"
click at [331, 156] on span "SAS DRIVEWIN" at bounding box center [320, 159] width 59 height 10
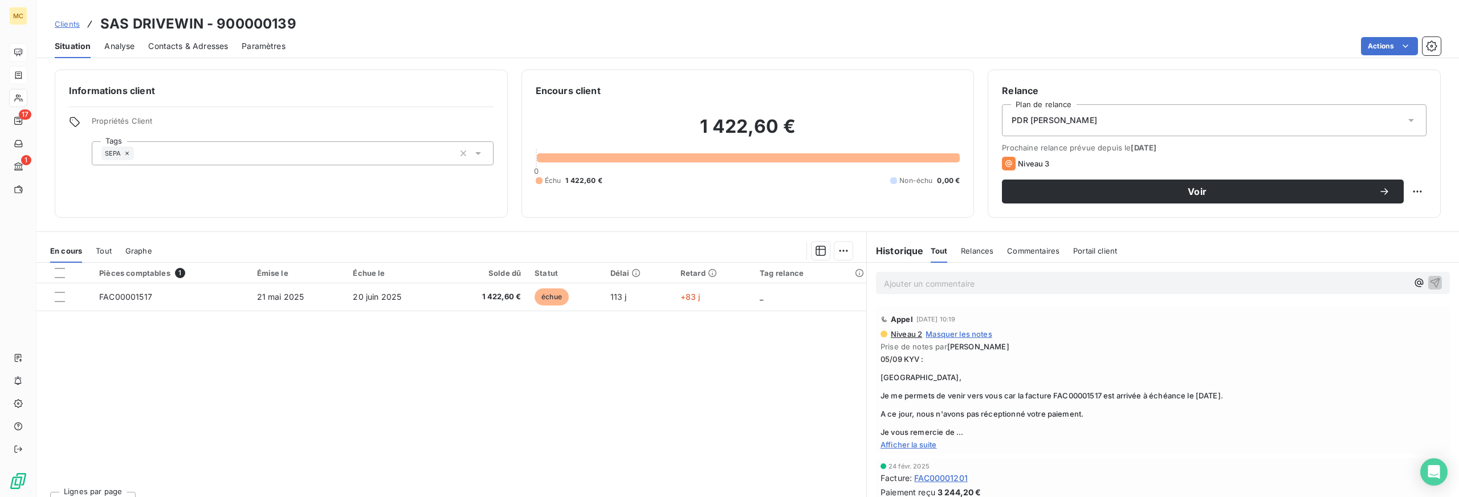
click at [206, 46] on span "Contacts & Adresses" at bounding box center [188, 45] width 80 height 11
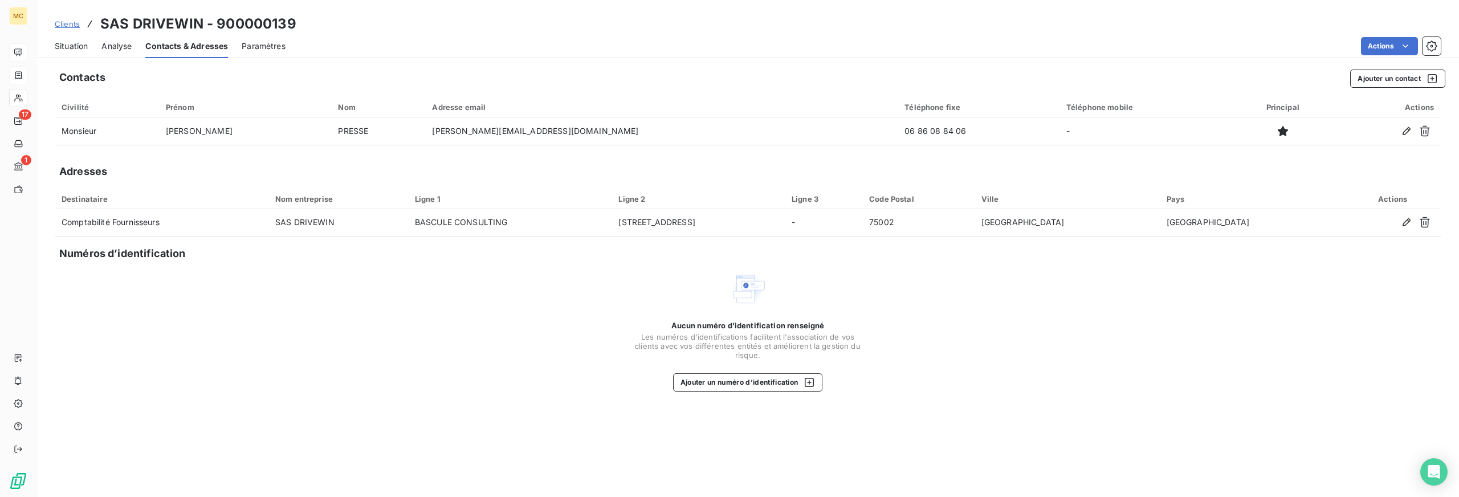
click at [78, 46] on span "Situation" at bounding box center [71, 45] width 33 height 11
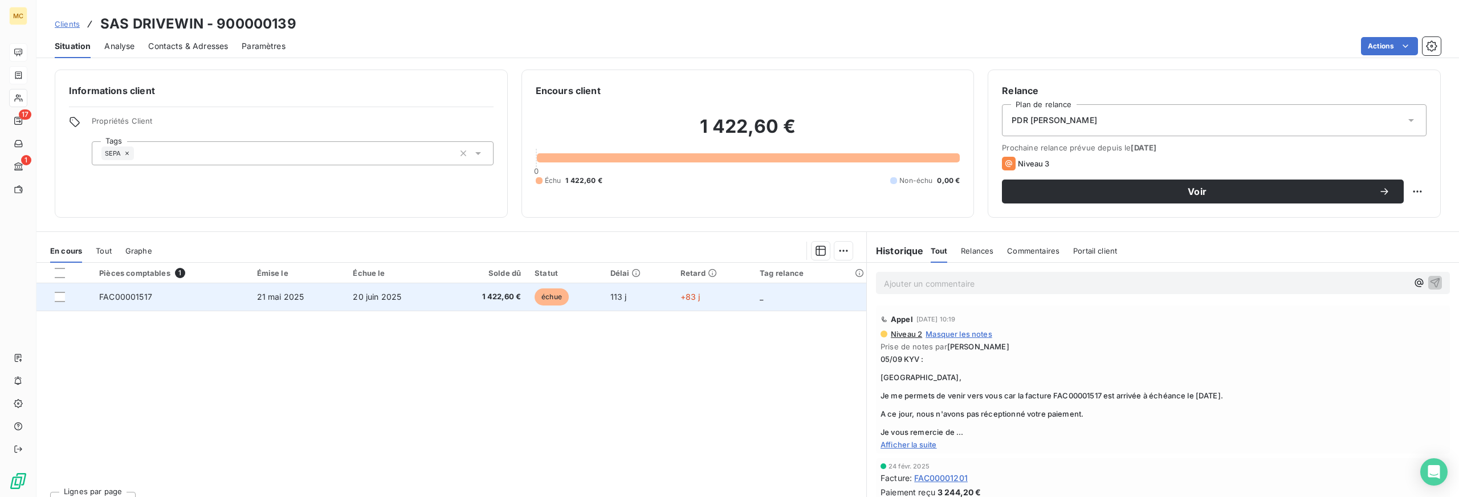
click at [452, 294] on span "1 422,60 €" at bounding box center [486, 296] width 70 height 11
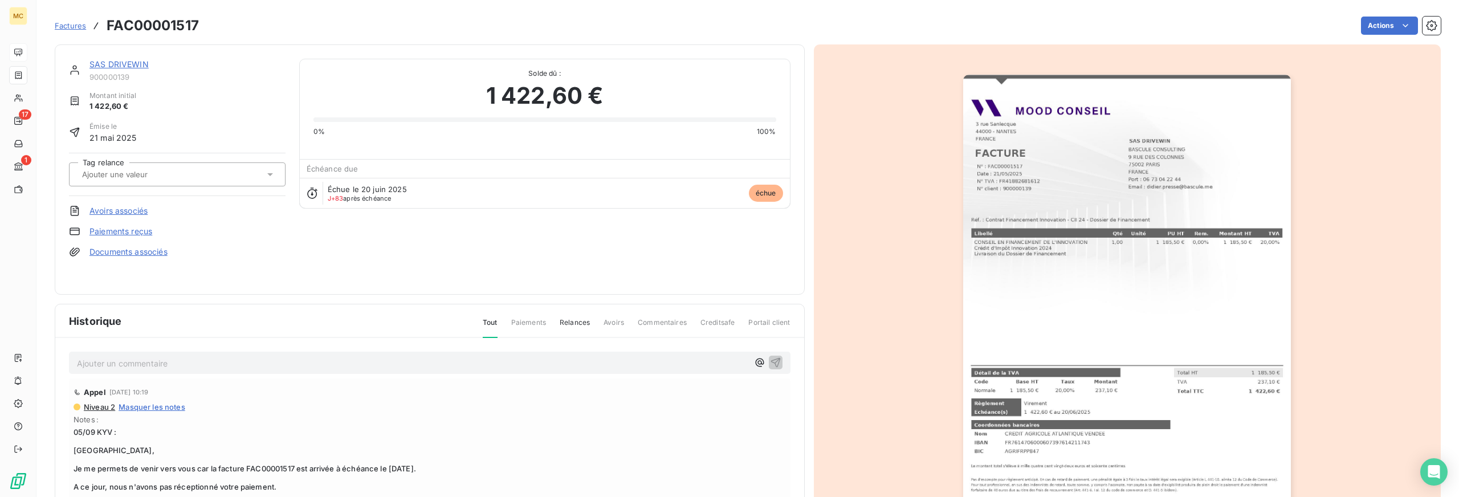
click at [137, 66] on link "SAS DRIVEWIN" at bounding box center [118, 64] width 59 height 10
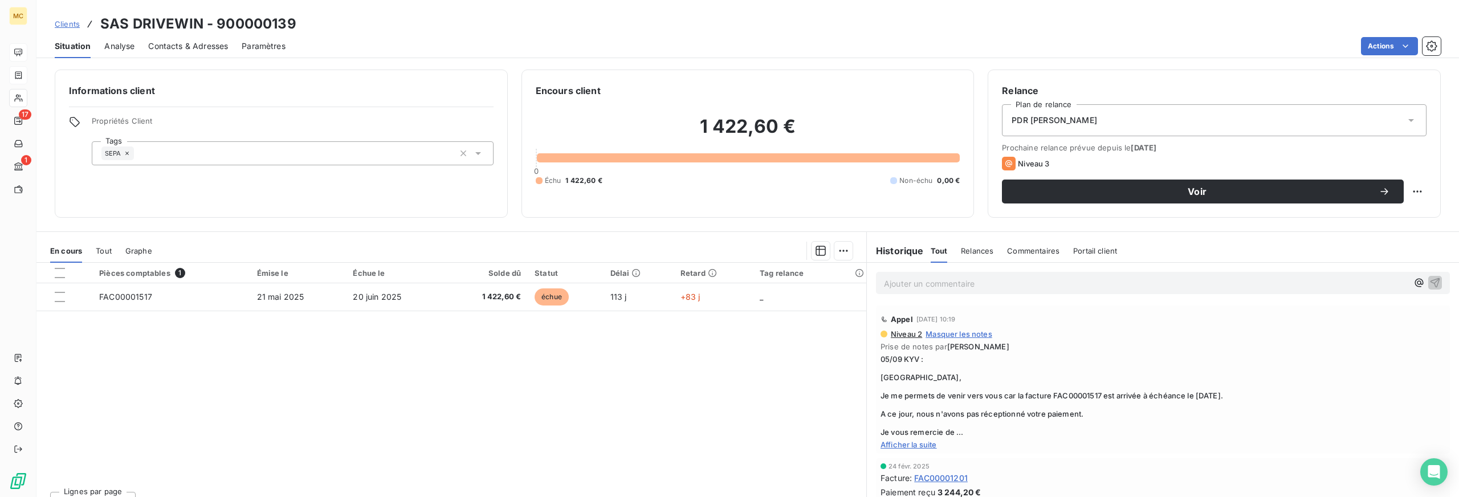
click at [920, 280] on p "Ajouter un commentaire ﻿" at bounding box center [1146, 283] width 524 height 14
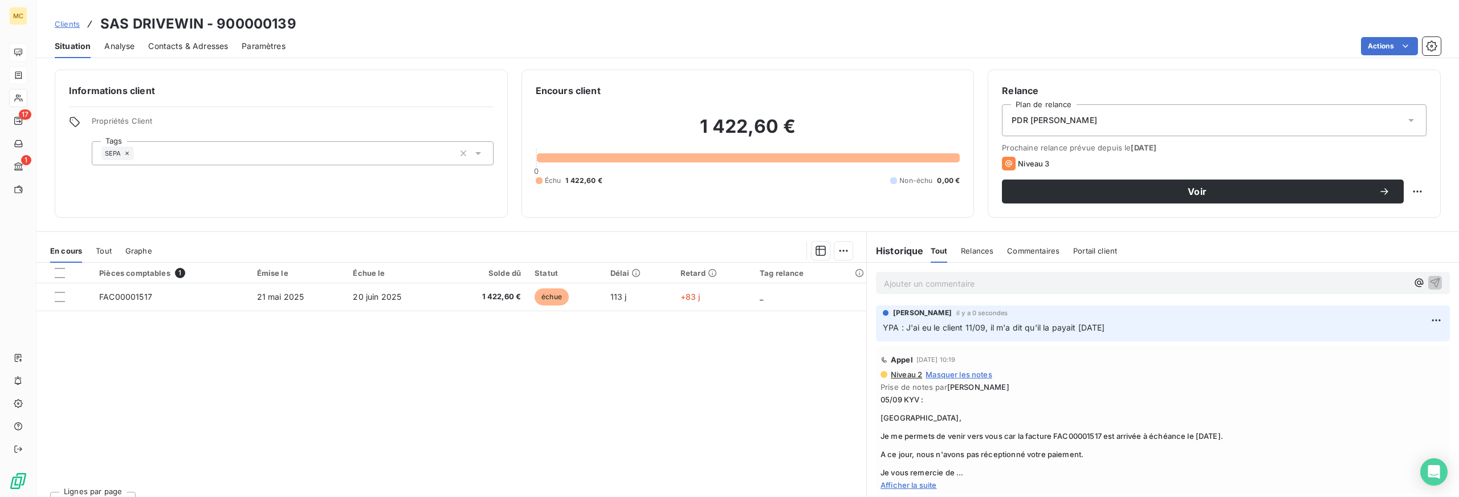
click at [581, 344] on div "Pièces comptables 1 Émise le Échue le Solde dû Statut Délai Retard Tag relance …" at bounding box center [451, 372] width 830 height 219
